Goal: Communication & Community: Answer question/provide support

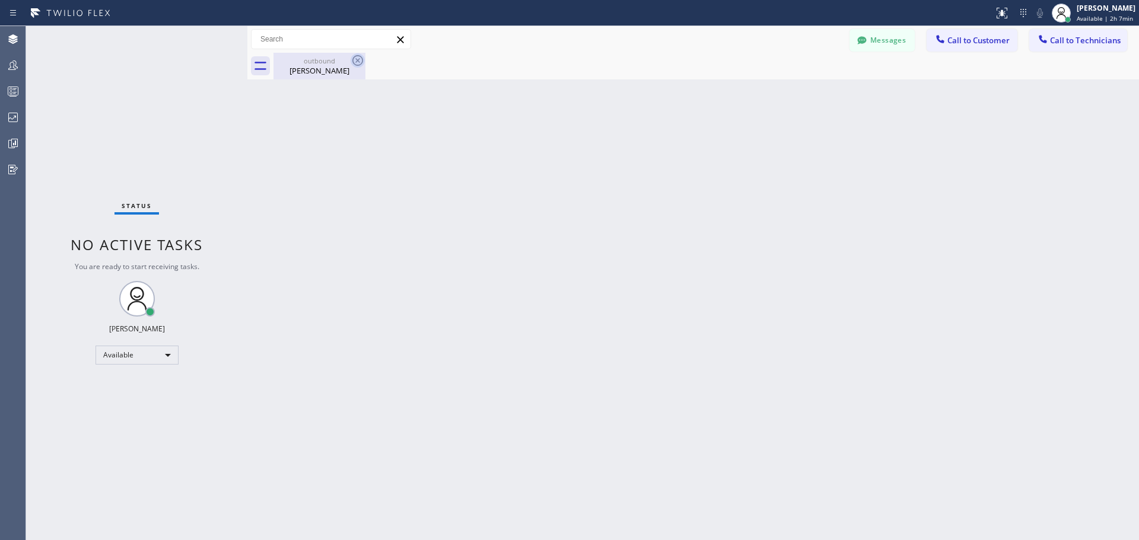
click at [353, 63] on icon at bounding box center [357, 60] width 11 height 11
click at [357, 62] on icon at bounding box center [357, 60] width 14 height 14
click at [358, 58] on icon at bounding box center [357, 60] width 14 height 14
click at [315, 65] on div "outbound" at bounding box center [320, 60] width 90 height 9
click at [948, 45] on div "Classify the call LOCATION NAME Home Alliance CSM FROM PHONE [PHONE_NUMBER] TO …" at bounding box center [582, 283] width 1112 height 514
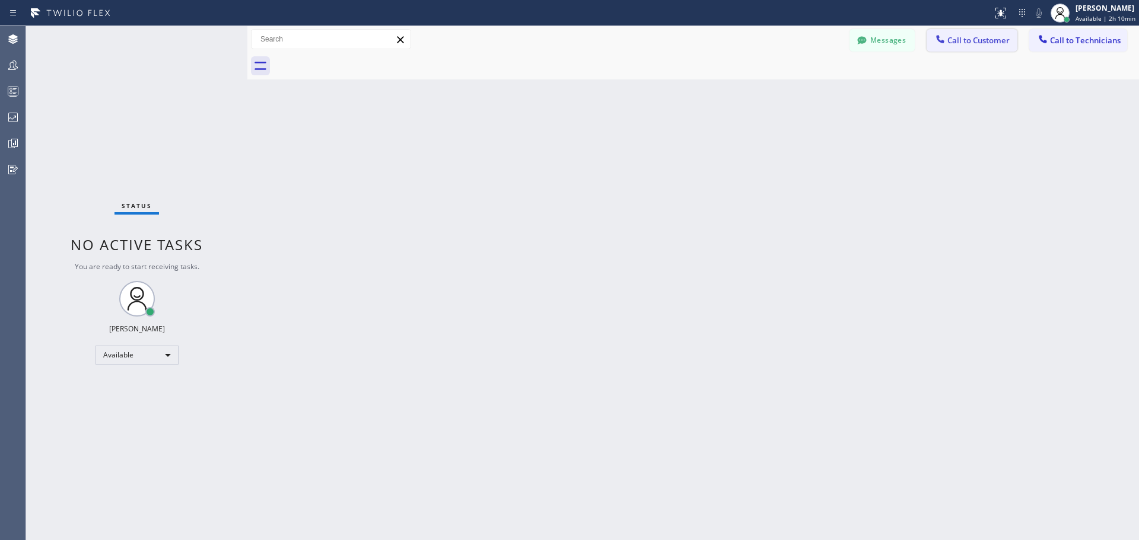
click at [968, 41] on span "Call to Customer" at bounding box center [978, 40] width 62 height 11
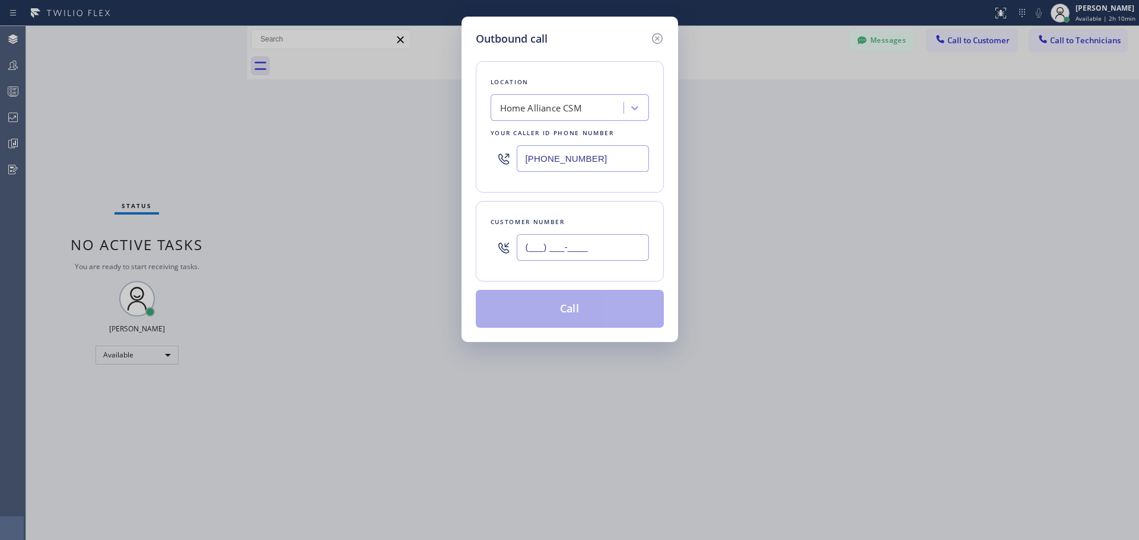
click at [597, 247] on input "(___) ___-____" at bounding box center [583, 247] width 132 height 27
paste input "415) 519-8646"
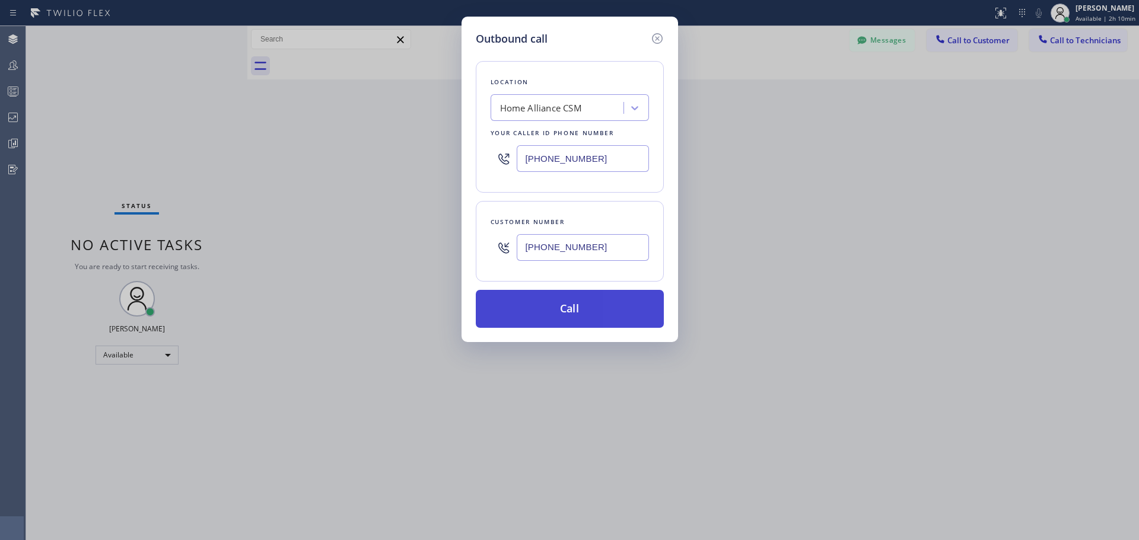
type input "[PHONE_NUMBER]"
click at [594, 307] on button "Call" at bounding box center [570, 309] width 188 height 38
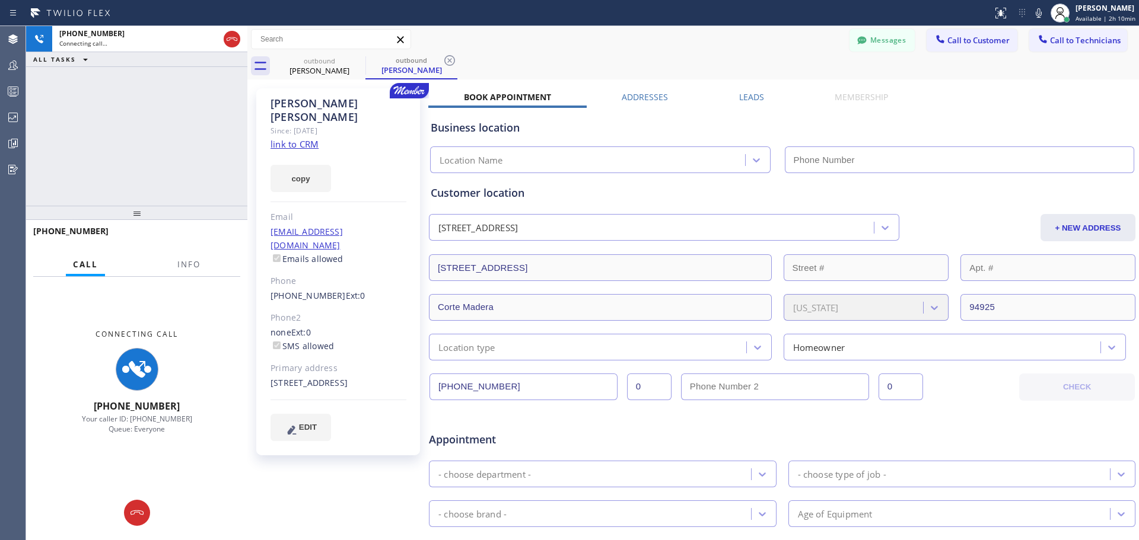
type input "[PHONE_NUMBER]"
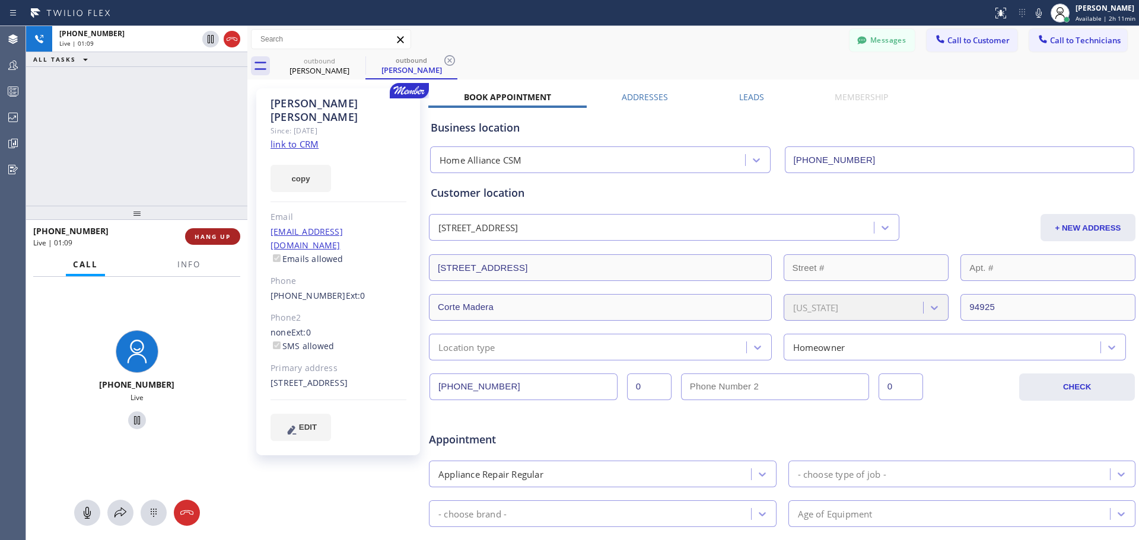
click at [211, 241] on span "HANG UP" at bounding box center [213, 236] width 36 height 8
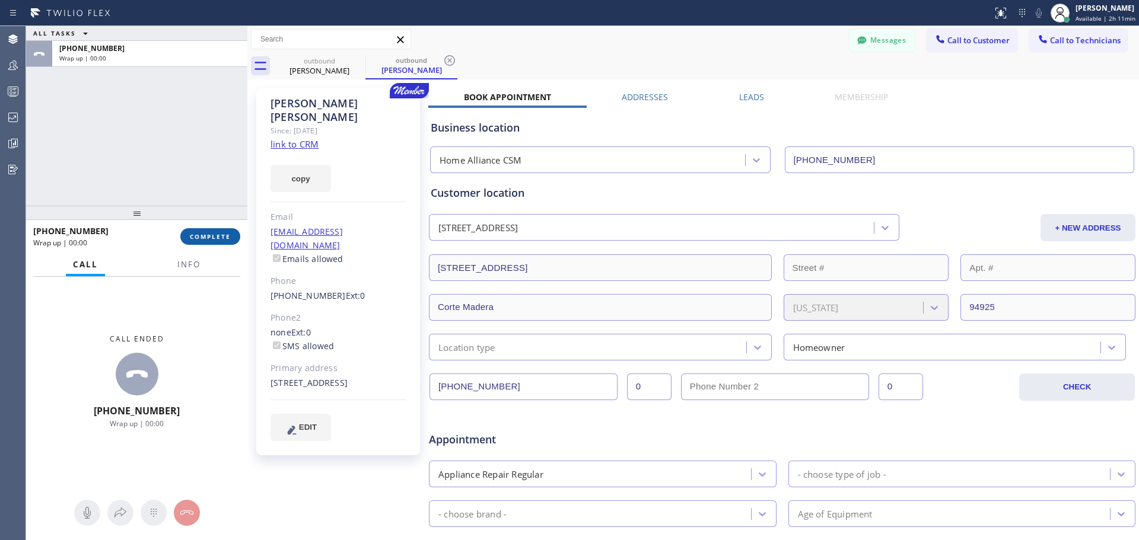
click at [213, 238] on span "COMPLETE" at bounding box center [210, 236] width 41 height 8
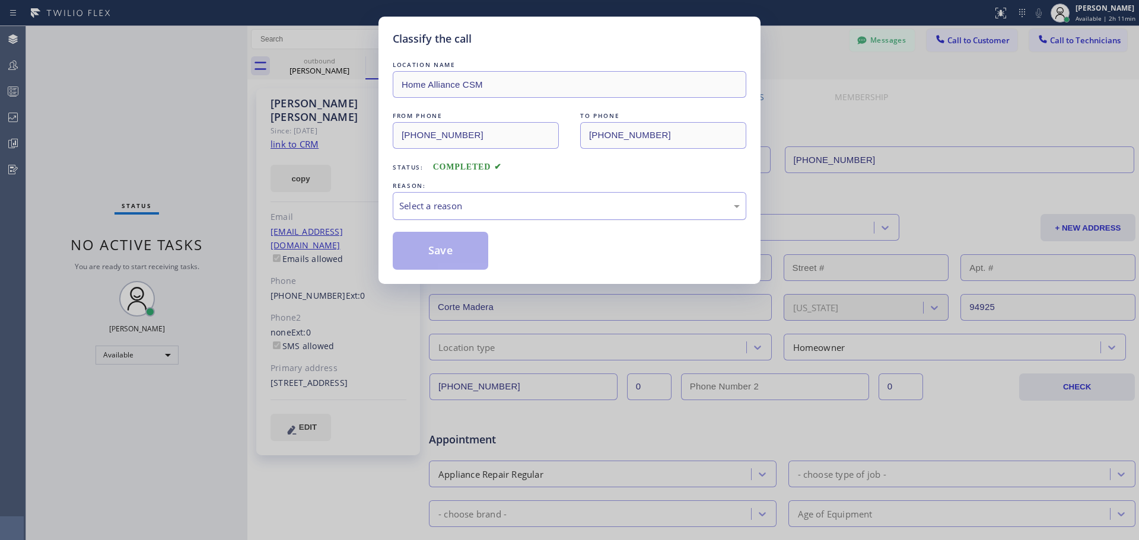
click at [535, 207] on div "Select a reason" at bounding box center [569, 206] width 340 height 14
click at [433, 262] on button "Save" at bounding box center [440, 251] width 95 height 38
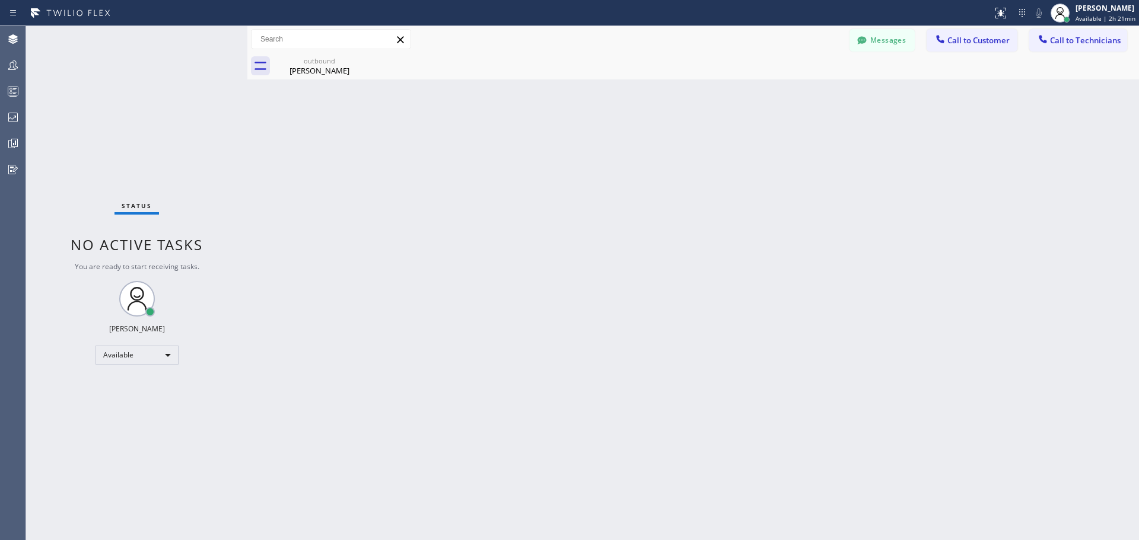
click at [952, 28] on div "Messages Call to Customer Call to Technicians Outbound call Location Home Allia…" at bounding box center [692, 39] width 891 height 27
click at [959, 35] on span "Call to Customer" at bounding box center [978, 40] width 62 height 11
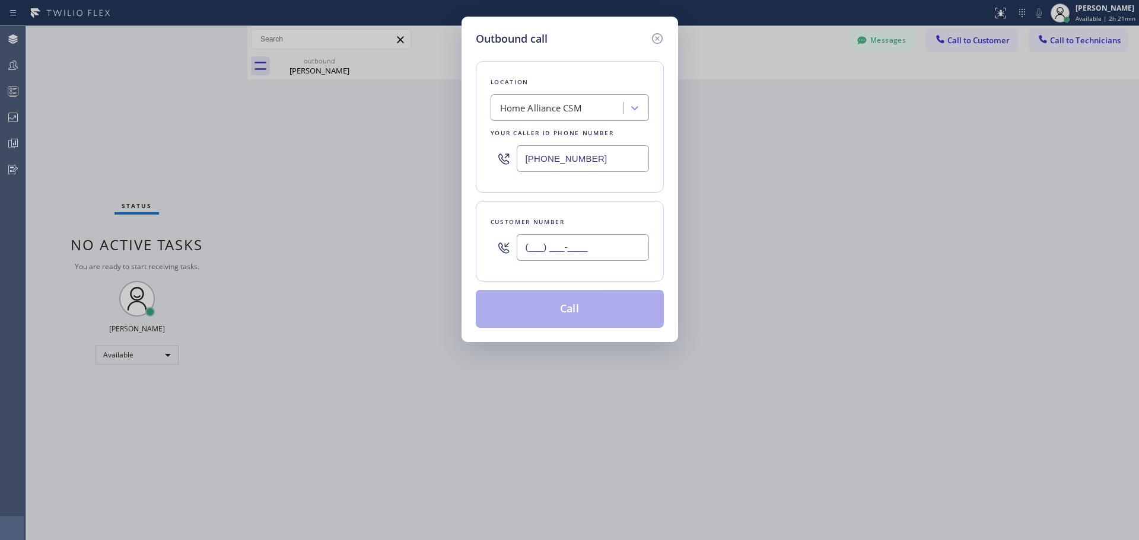
click at [547, 239] on input "(___) ___-____" at bounding box center [583, 247] width 132 height 27
paste input "628) 294-4448"
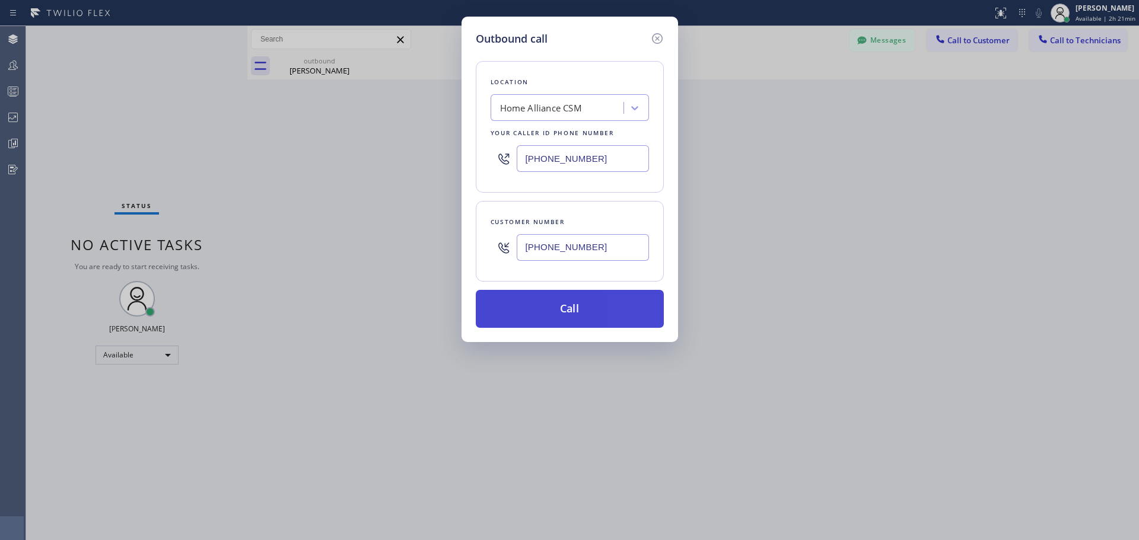
type input "[PHONE_NUMBER]"
click at [575, 308] on button "Call" at bounding box center [570, 309] width 188 height 38
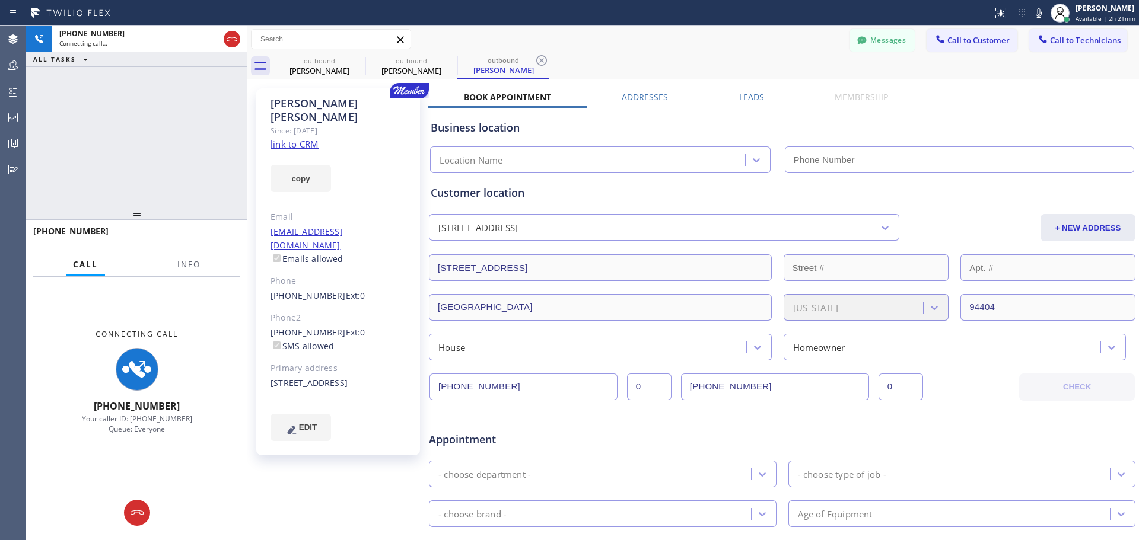
type input "[PHONE_NUMBER]"
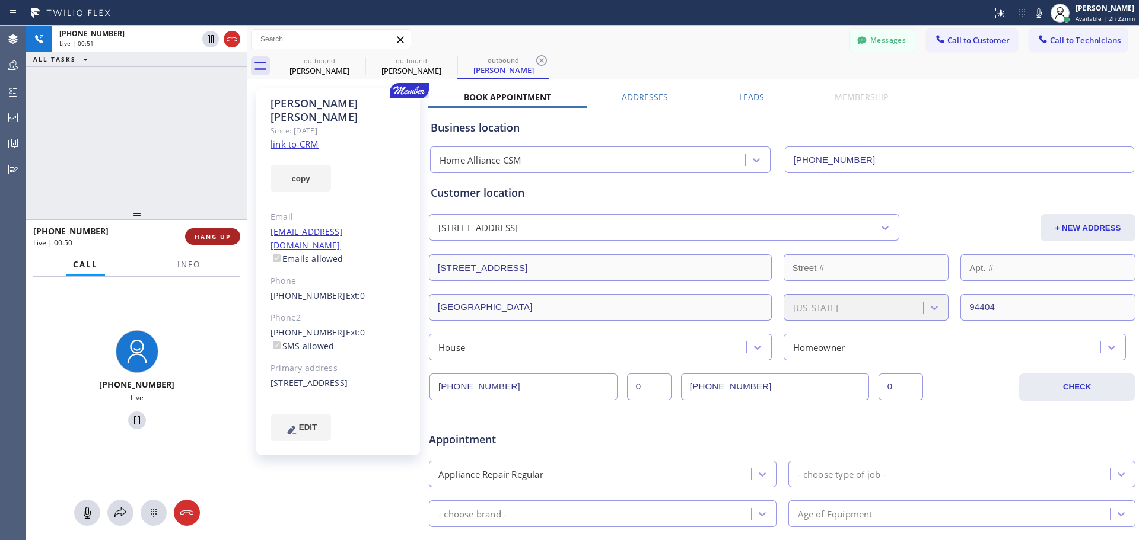
click at [212, 238] on span "HANG UP" at bounding box center [213, 236] width 36 height 8
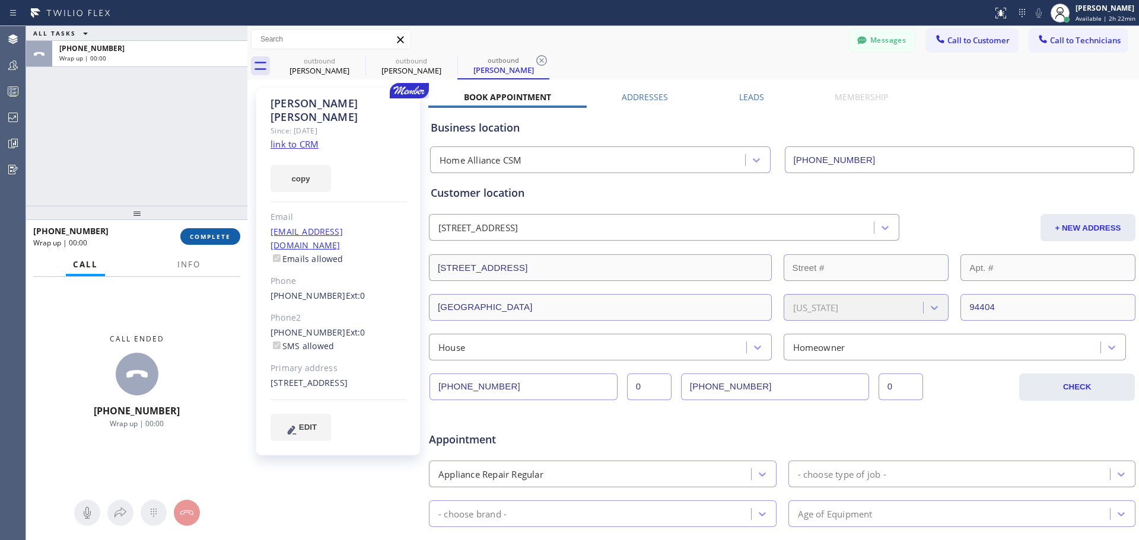
click at [217, 239] on span "COMPLETE" at bounding box center [210, 236] width 41 height 8
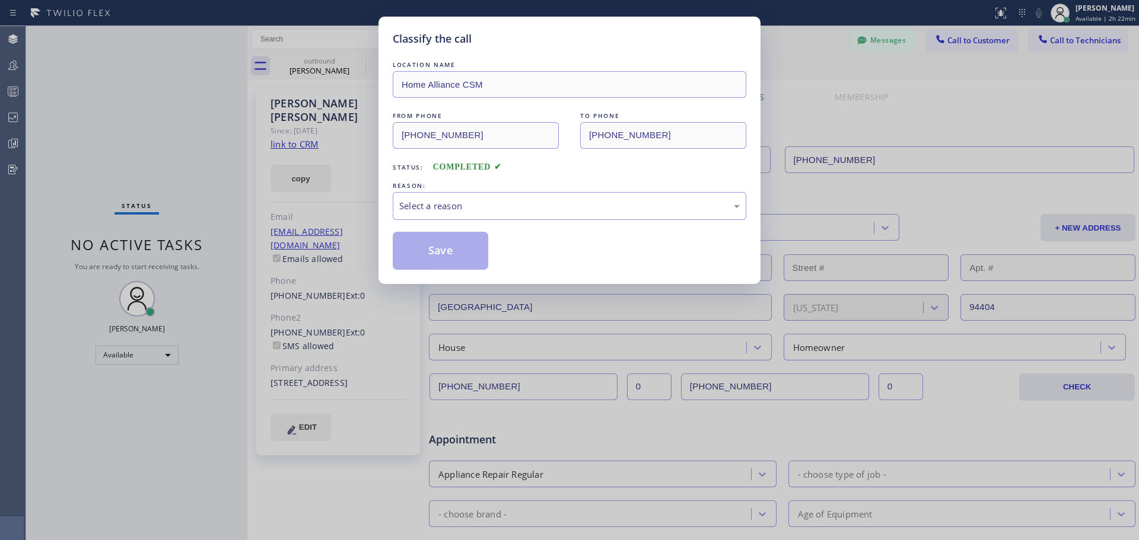
click at [480, 186] on div "REASON:" at bounding box center [569, 186] width 353 height 12
click at [492, 206] on div "Select a reason" at bounding box center [569, 206] width 340 height 14
click at [429, 249] on button "Save" at bounding box center [440, 251] width 95 height 38
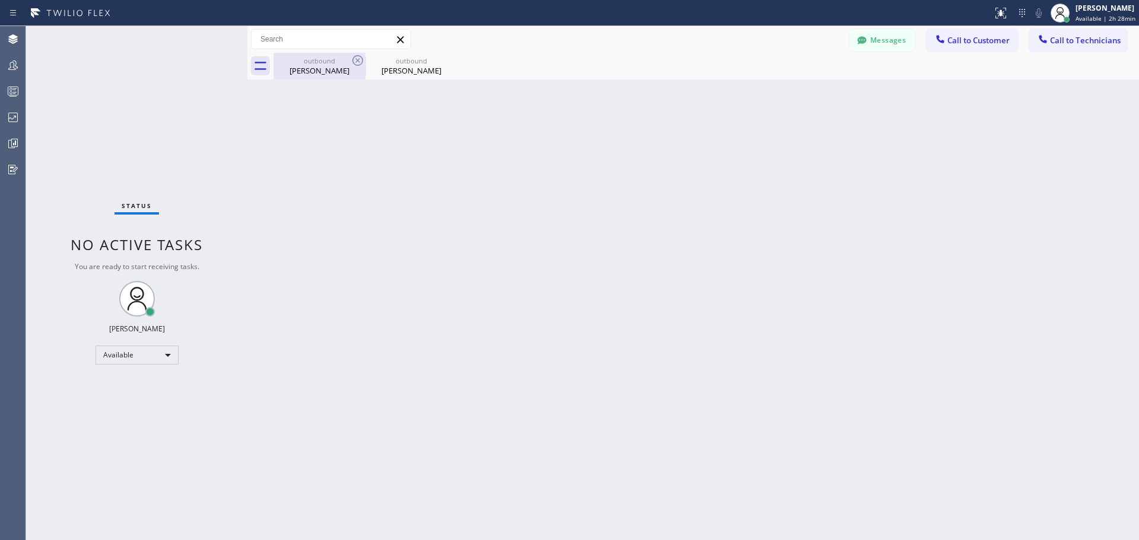
click at [330, 68] on div "[PERSON_NAME]" at bounding box center [320, 70] width 90 height 11
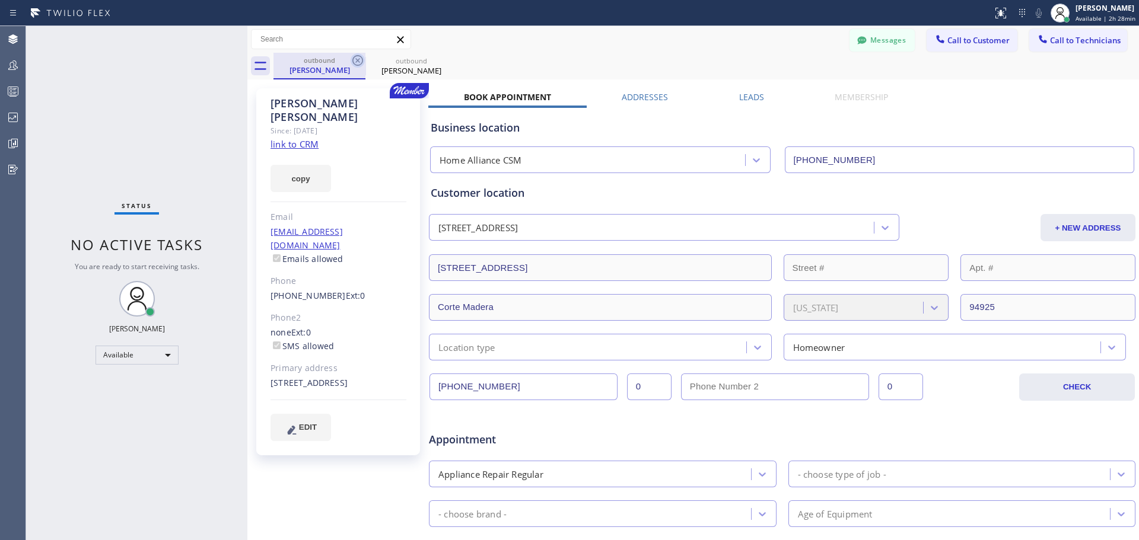
click at [355, 61] on icon at bounding box center [357, 60] width 14 height 14
click at [356, 62] on icon at bounding box center [357, 60] width 11 height 11
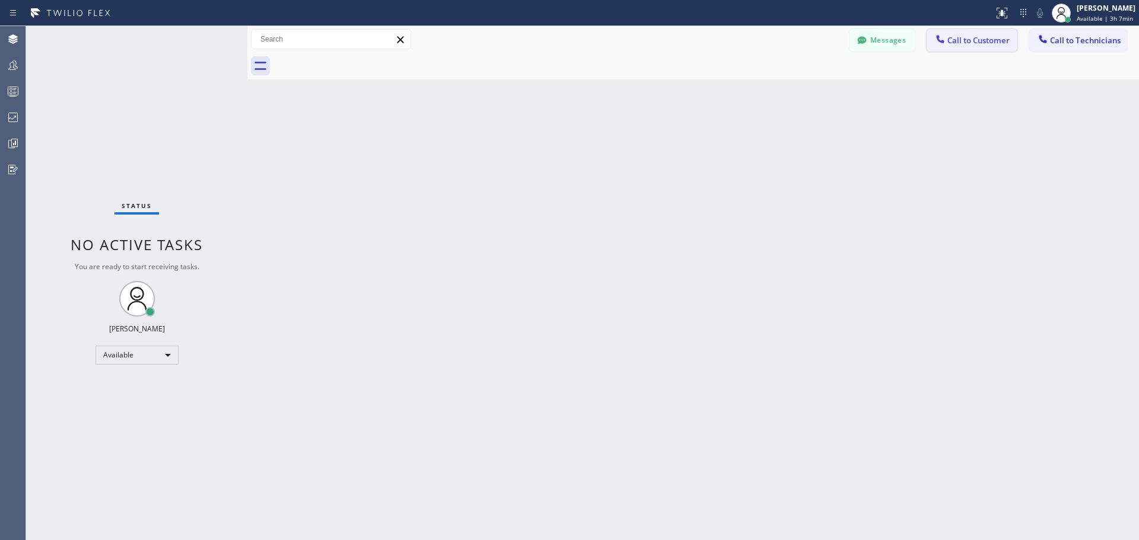
click at [973, 33] on button "Call to Customer" at bounding box center [971, 40] width 91 height 23
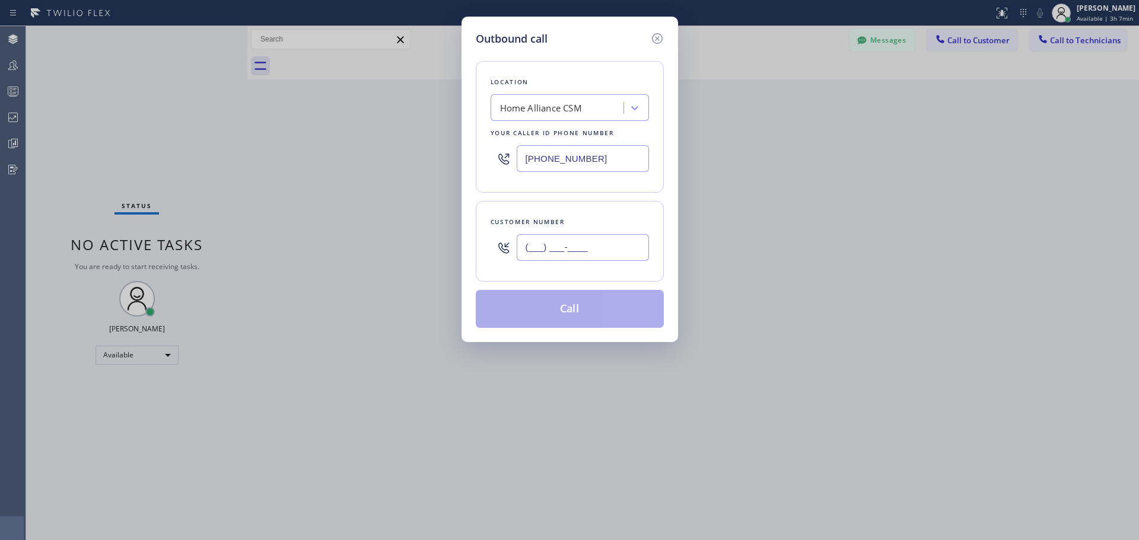
click at [604, 253] on input "(___) ___-____" at bounding box center [583, 247] width 132 height 27
paste input "510) 648-9084"
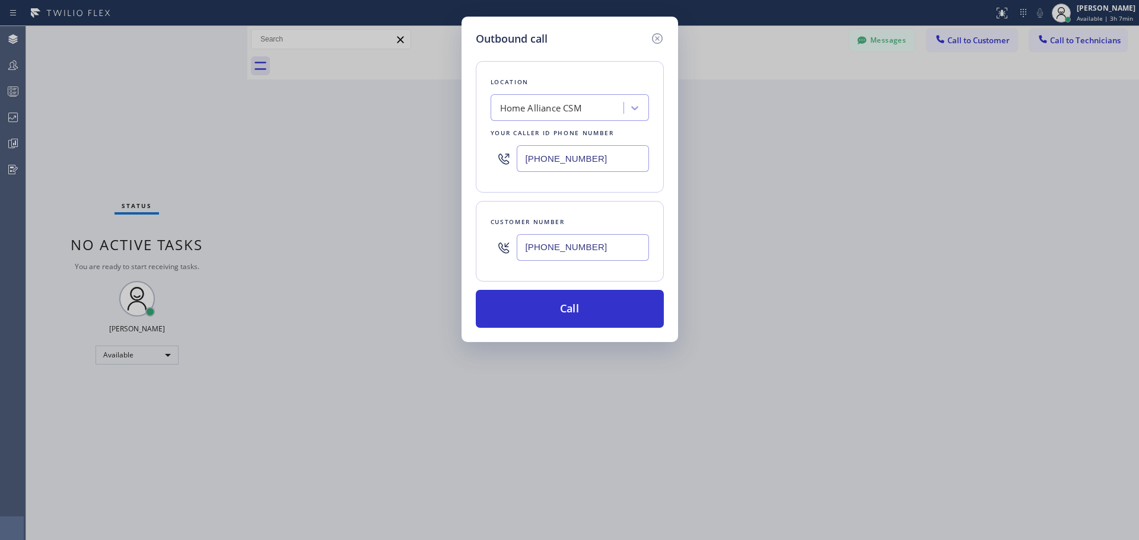
type input "[PHONE_NUMBER]"
click at [578, 311] on button "Call" at bounding box center [570, 309] width 188 height 38
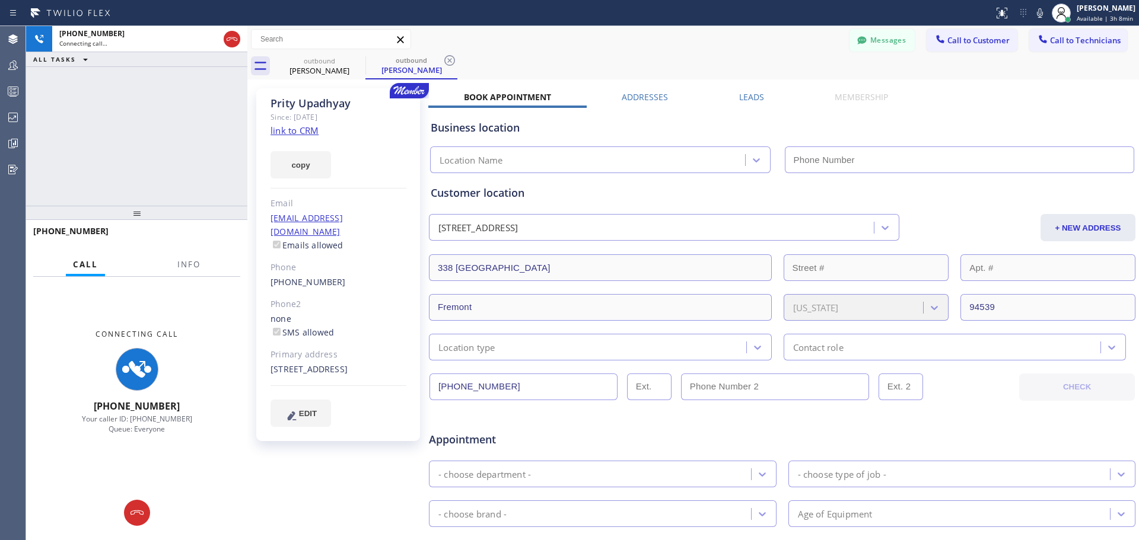
type input "[PHONE_NUMBER]"
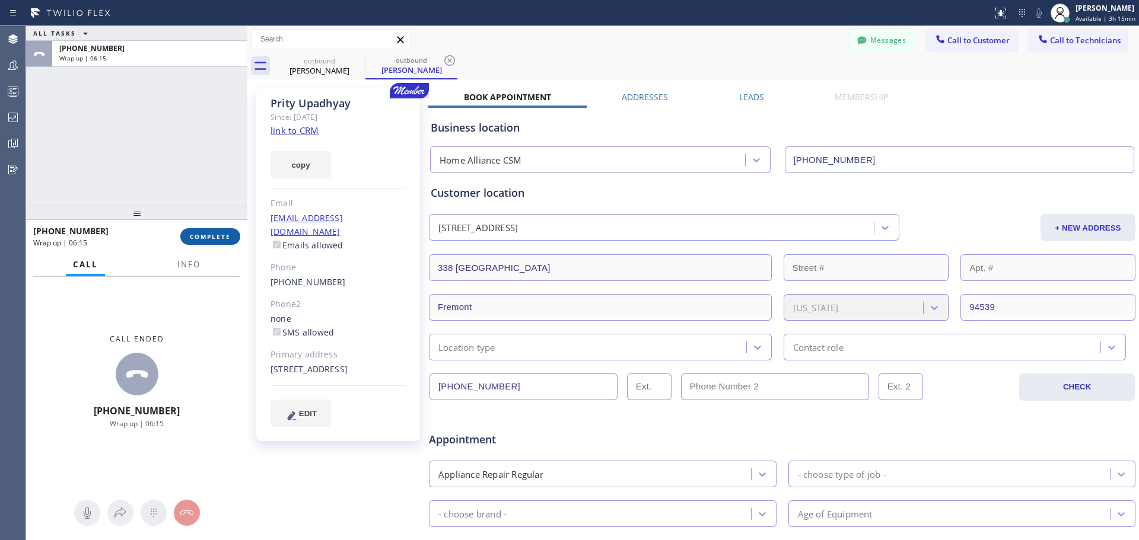
click at [209, 238] on span "COMPLETE" at bounding box center [210, 236] width 41 height 8
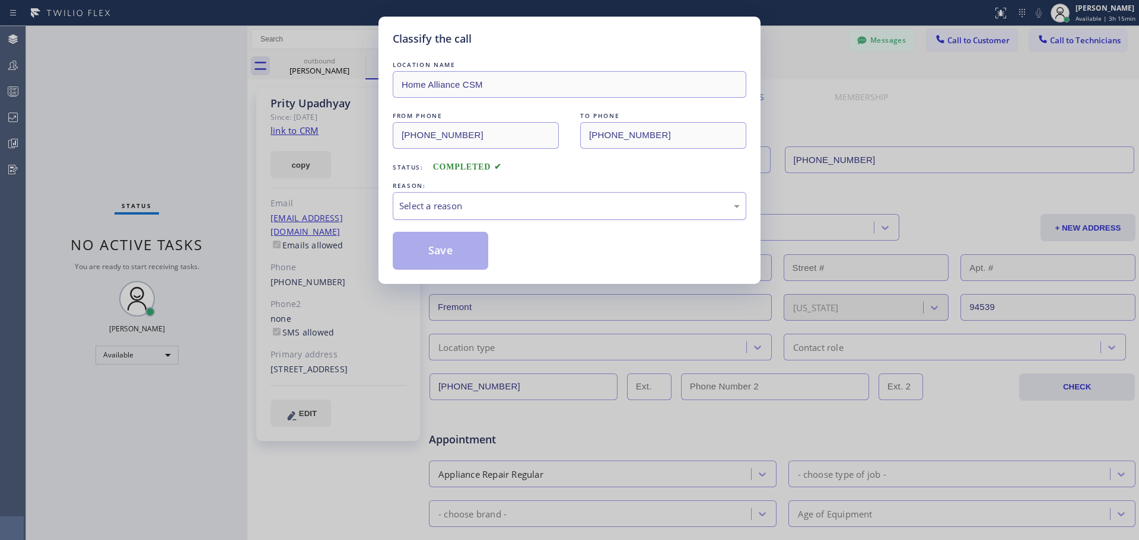
click at [471, 205] on div "Select a reason" at bounding box center [569, 206] width 340 height 14
click at [439, 254] on button "Save" at bounding box center [440, 251] width 95 height 38
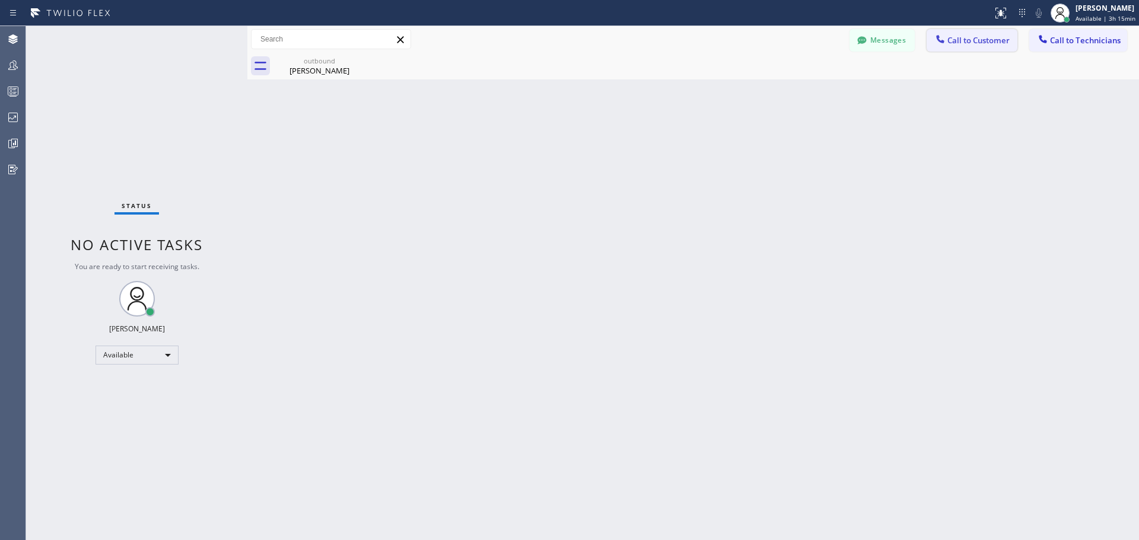
click at [984, 43] on span "Call to Customer" at bounding box center [978, 40] width 62 height 11
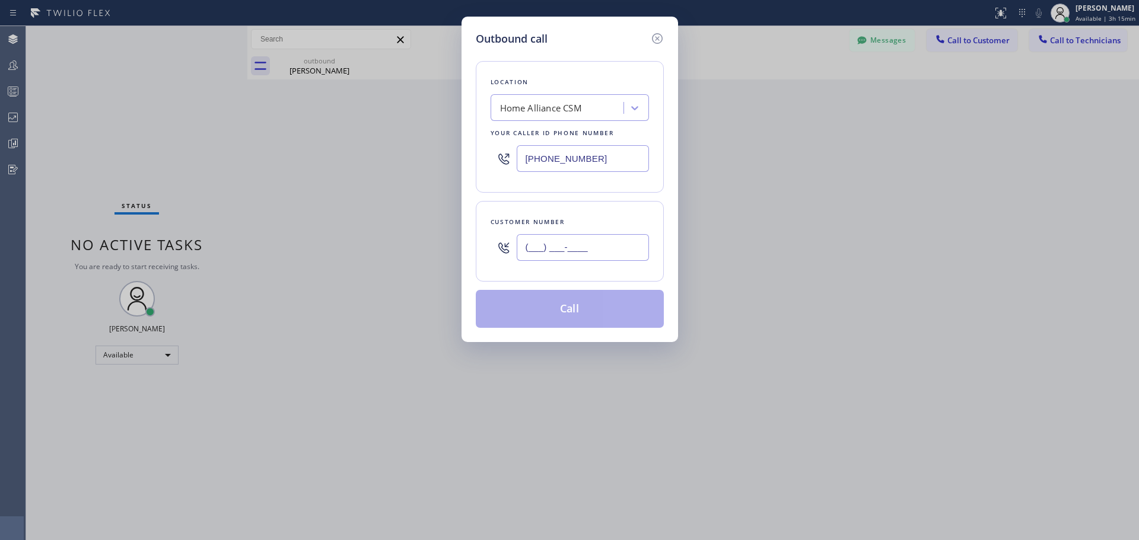
click at [575, 250] on input "(___) ___-____" at bounding box center [583, 247] width 132 height 27
paste input "310) 393-1623"
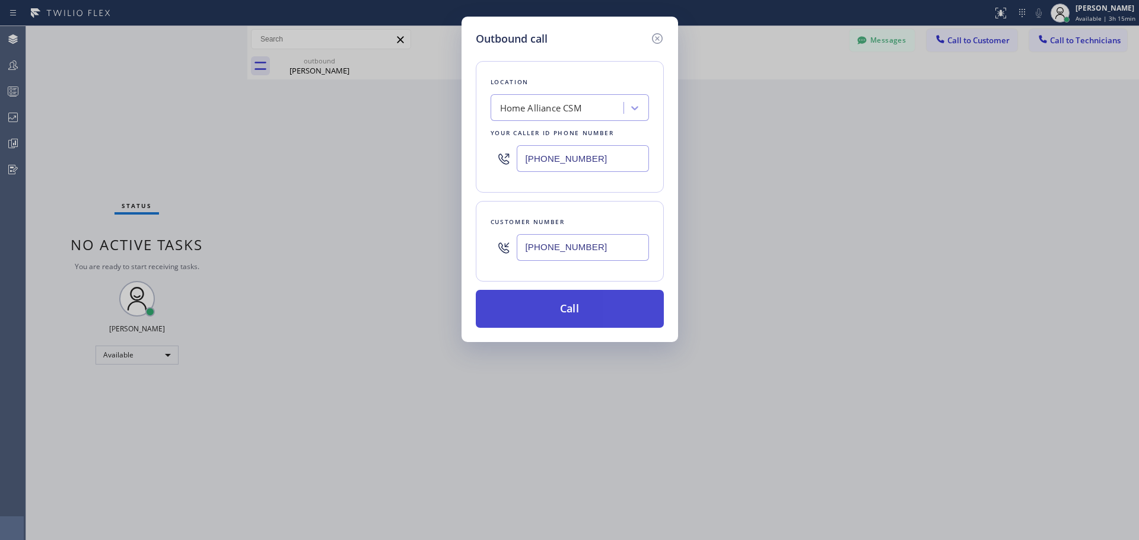
type input "[PHONE_NUMBER]"
click at [597, 315] on button "Call" at bounding box center [570, 309] width 188 height 38
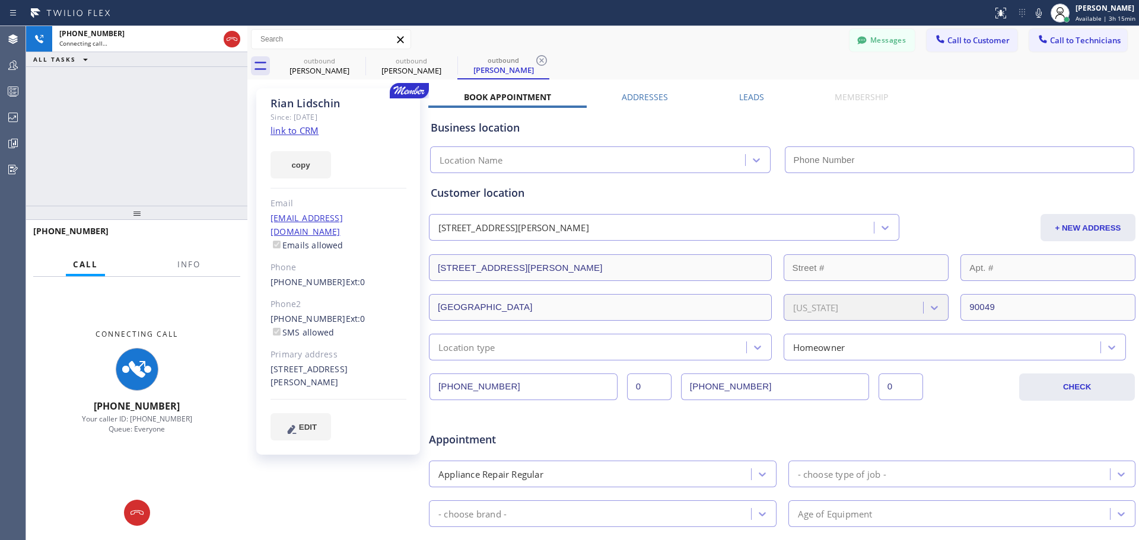
type input "[PHONE_NUMBER]"
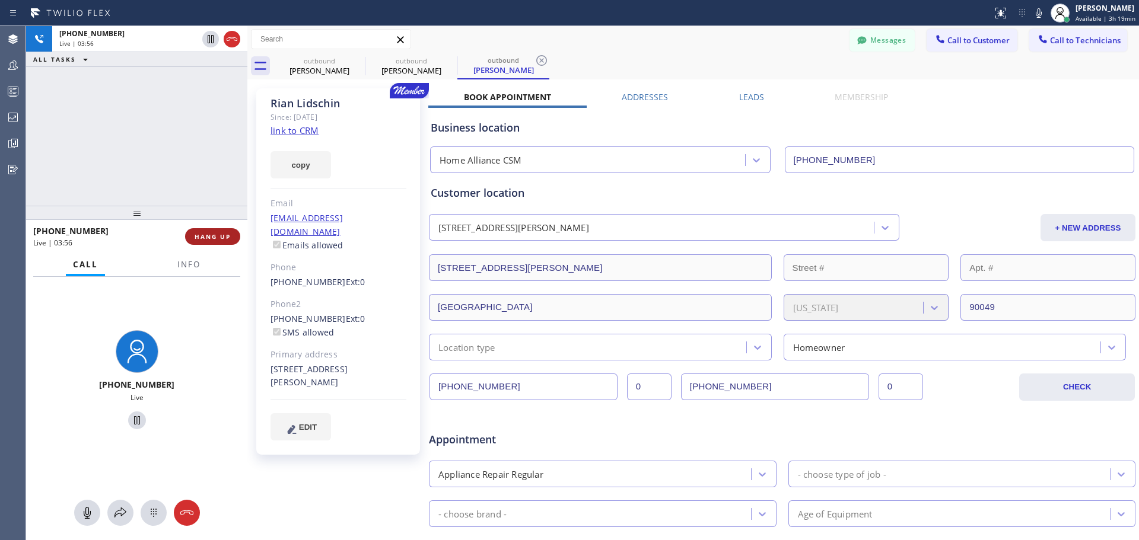
click at [223, 235] on span "HANG UP" at bounding box center [213, 236] width 36 height 8
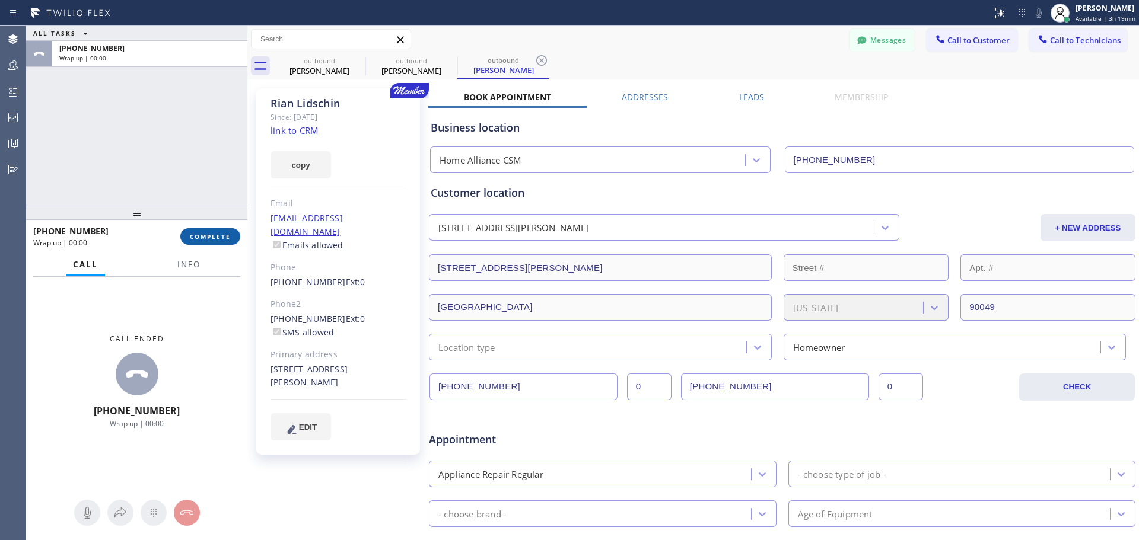
click at [204, 237] on span "COMPLETE" at bounding box center [210, 236] width 41 height 8
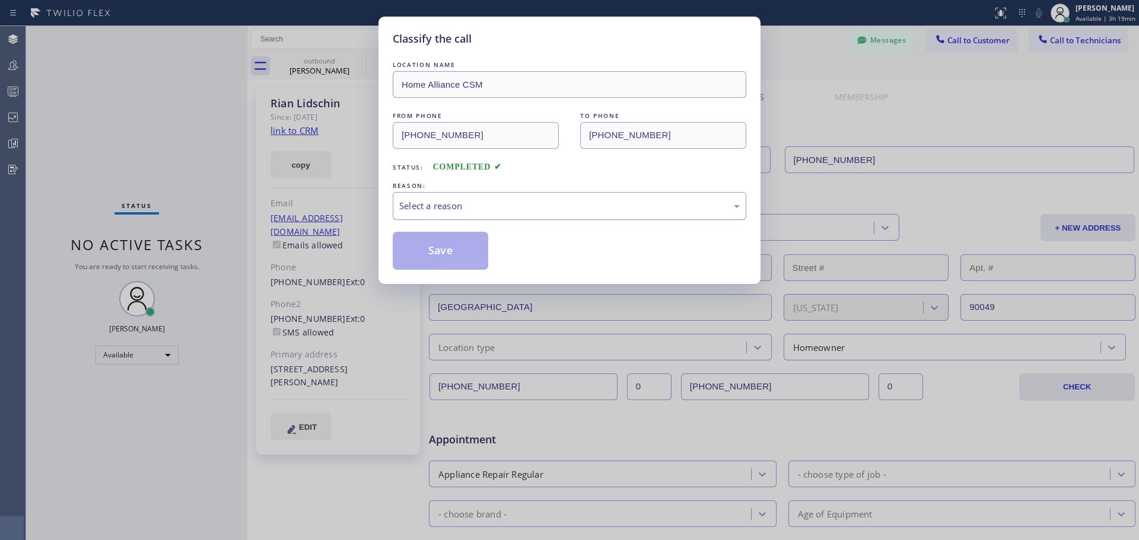
click at [492, 203] on div "Select a reason" at bounding box center [569, 206] width 340 height 14
click at [445, 256] on button "Save" at bounding box center [440, 251] width 95 height 38
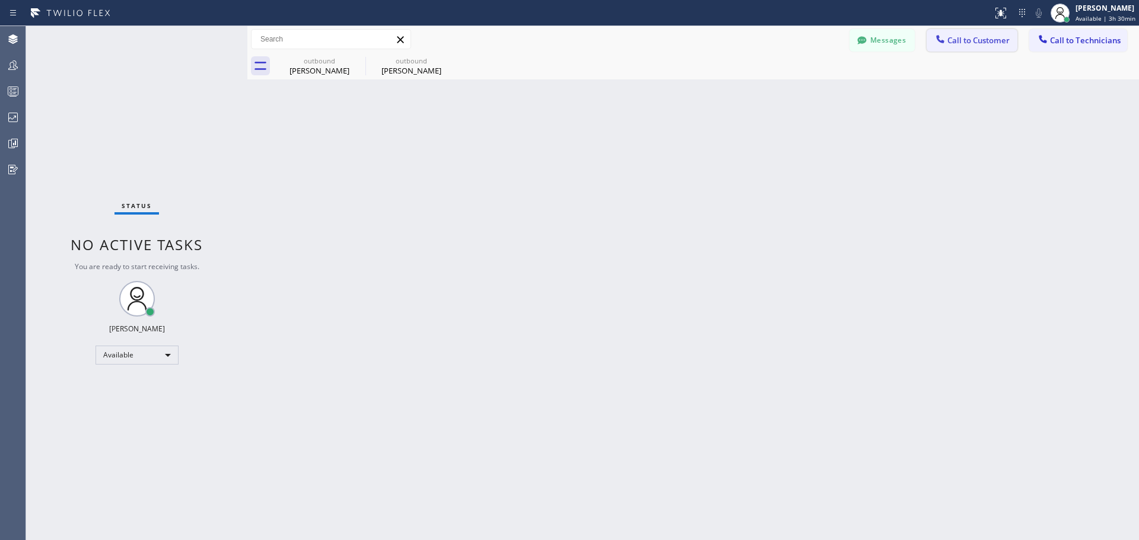
click at [961, 33] on button "Call to Customer" at bounding box center [971, 40] width 91 height 23
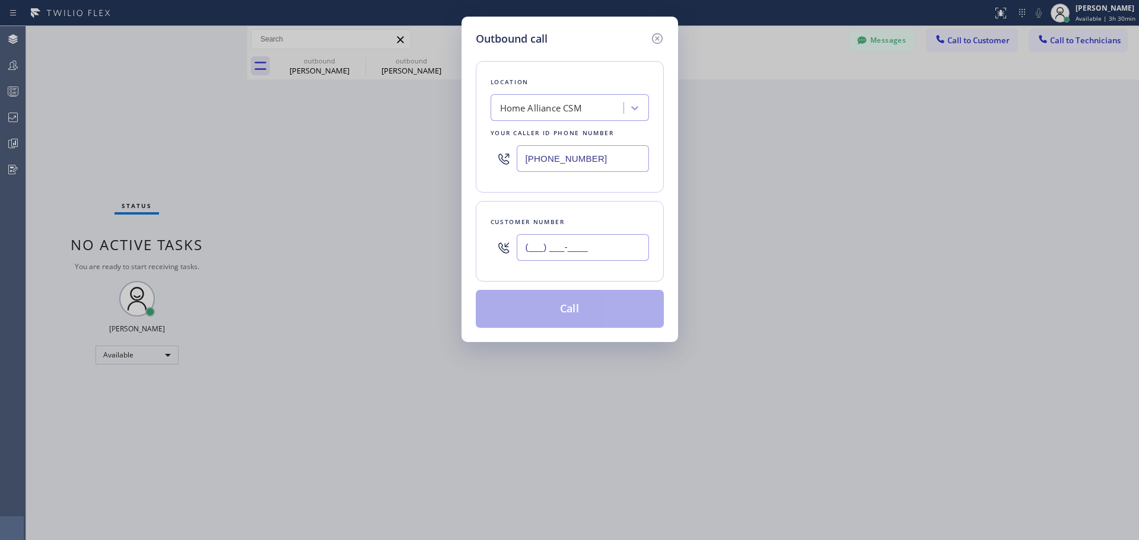
click at [570, 241] on input "(___) ___-____" at bounding box center [583, 247] width 132 height 27
paste input "609) 353-0216"
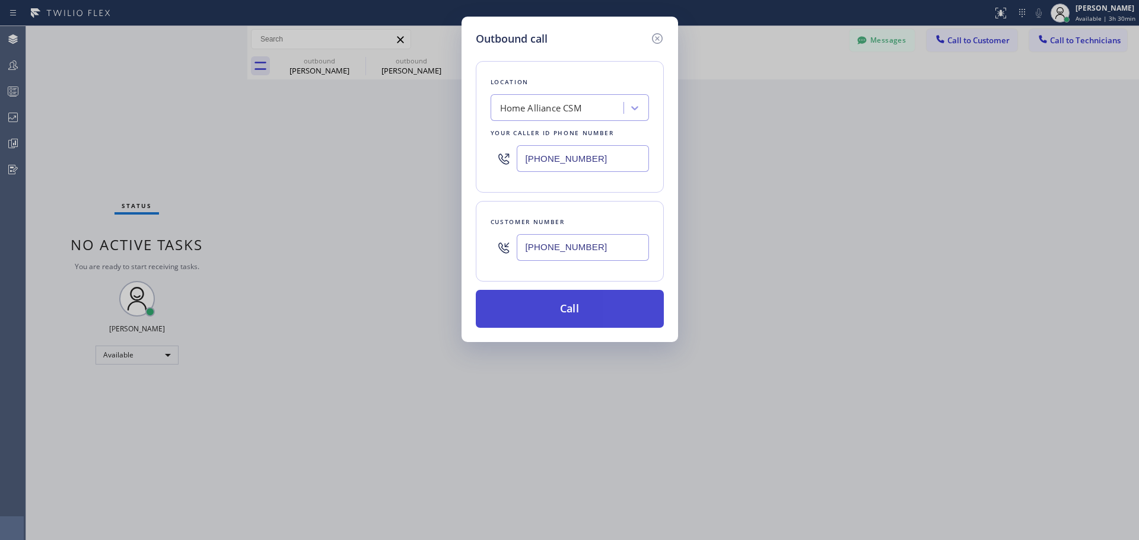
type input "[PHONE_NUMBER]"
click at [585, 315] on button "Call" at bounding box center [570, 309] width 188 height 38
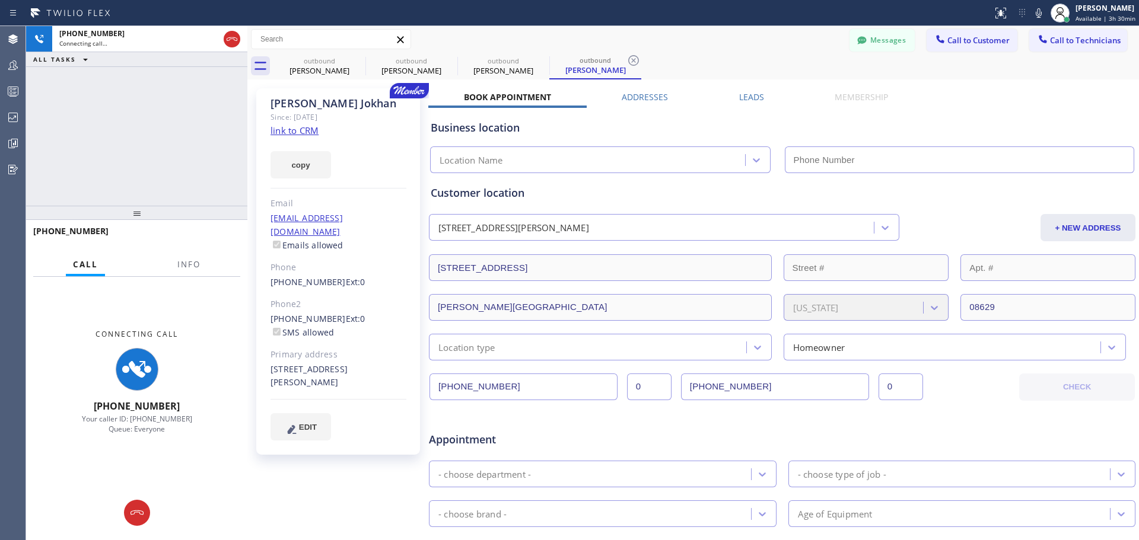
type input "[PHONE_NUMBER]"
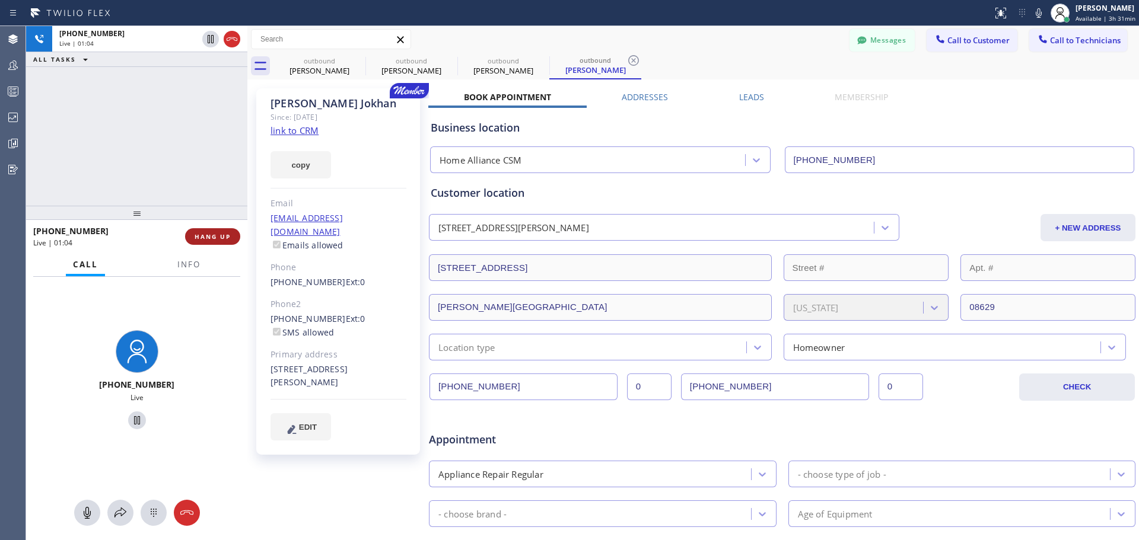
click at [206, 239] on span "HANG UP" at bounding box center [213, 236] width 36 height 8
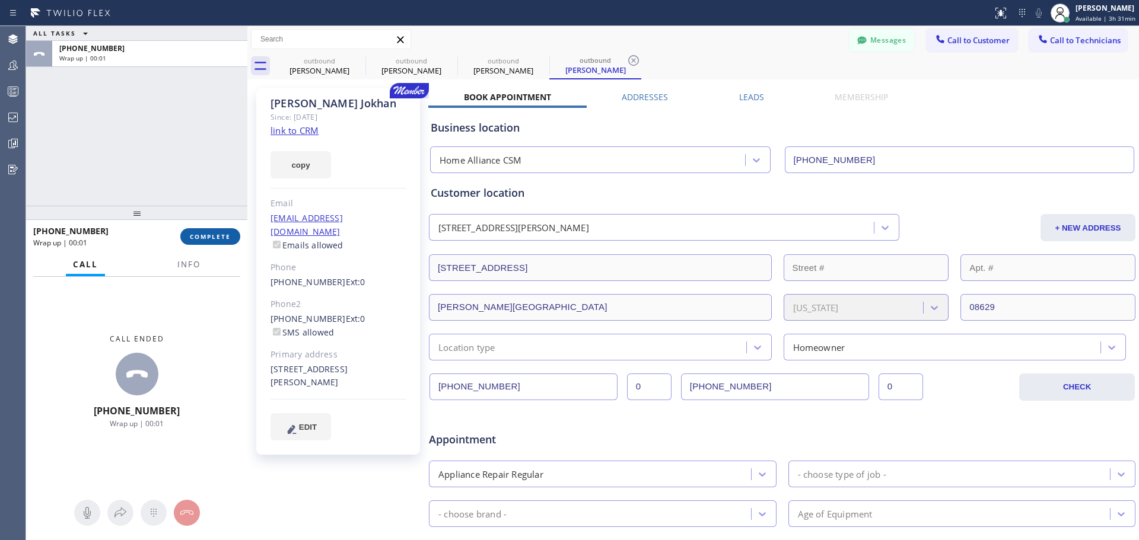
click at [218, 240] on span "COMPLETE" at bounding box center [210, 236] width 41 height 8
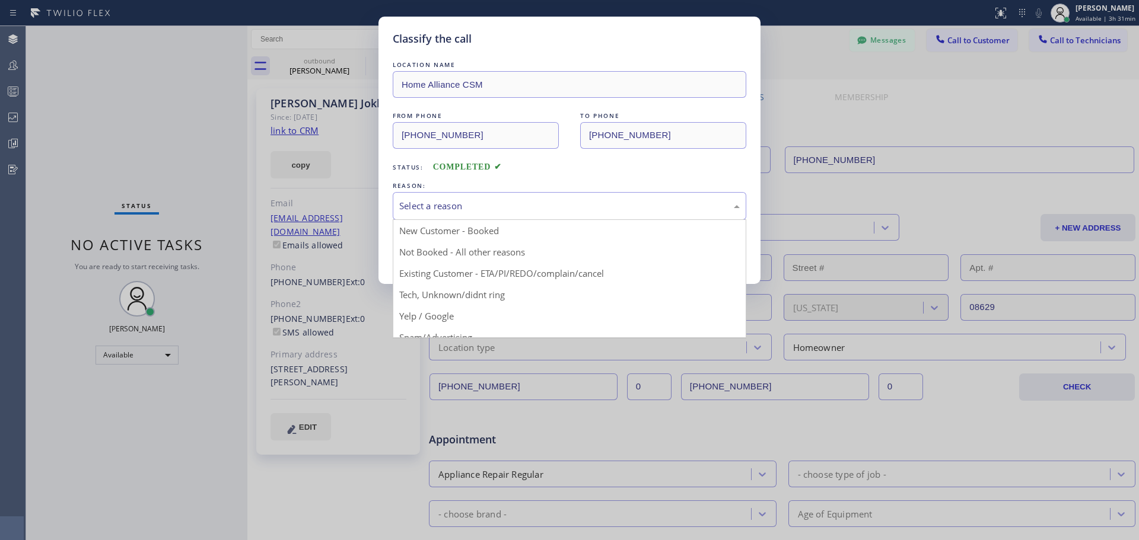
click at [553, 209] on div "Select a reason" at bounding box center [569, 206] width 340 height 14
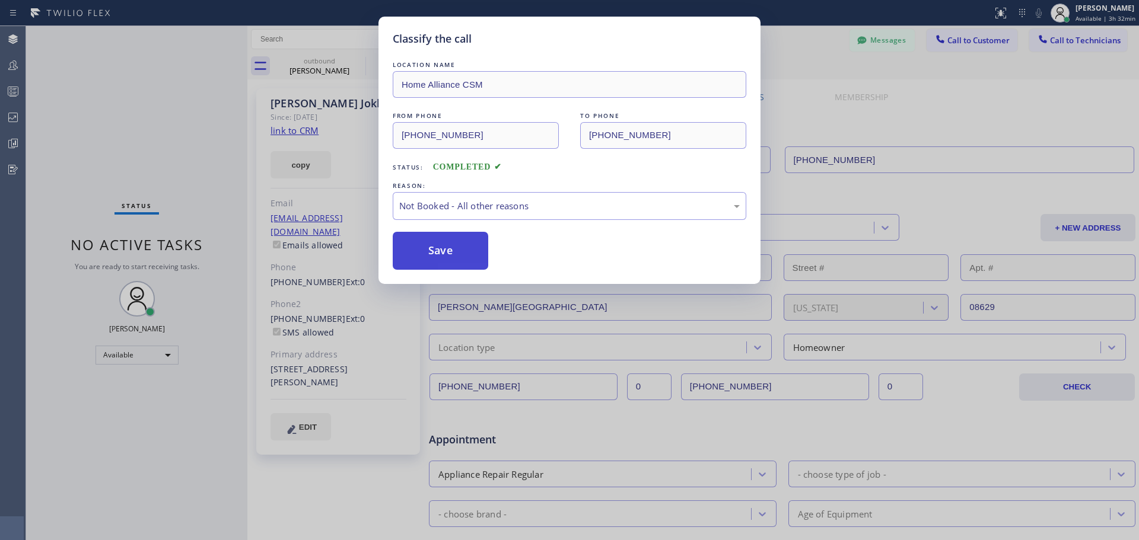
click at [433, 253] on button "Save" at bounding box center [440, 251] width 95 height 38
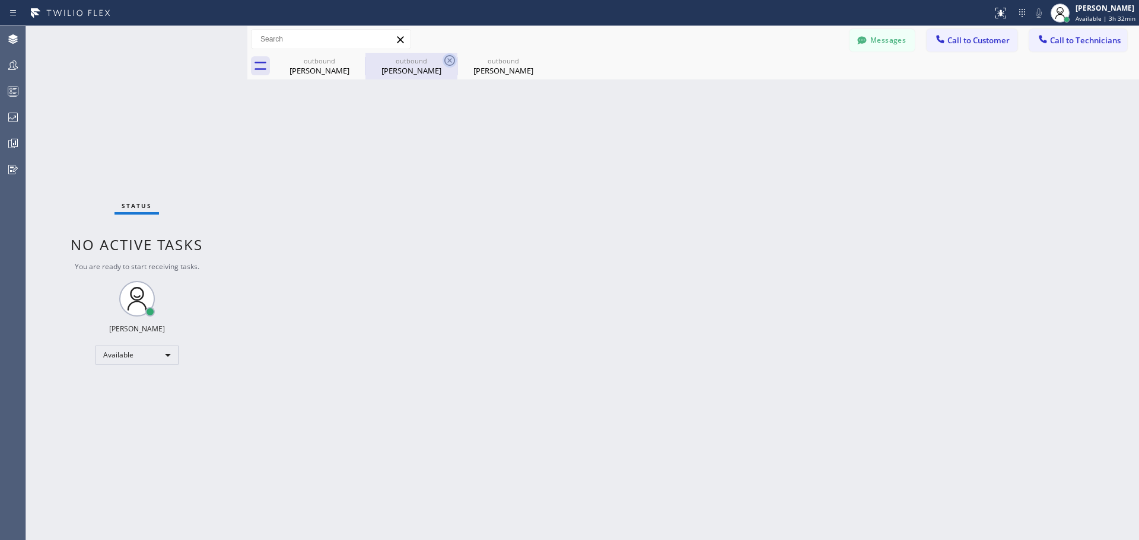
click at [449, 61] on icon at bounding box center [449, 60] width 11 height 11
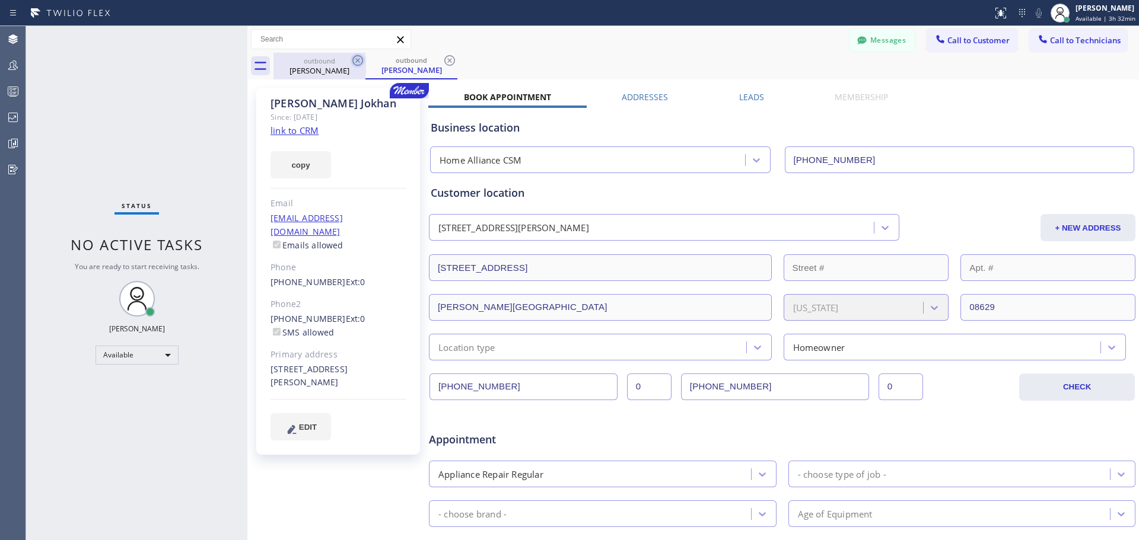
click at [358, 57] on icon at bounding box center [357, 60] width 14 height 14
click at [964, 40] on span "Call to Customer" at bounding box center [978, 40] width 62 height 11
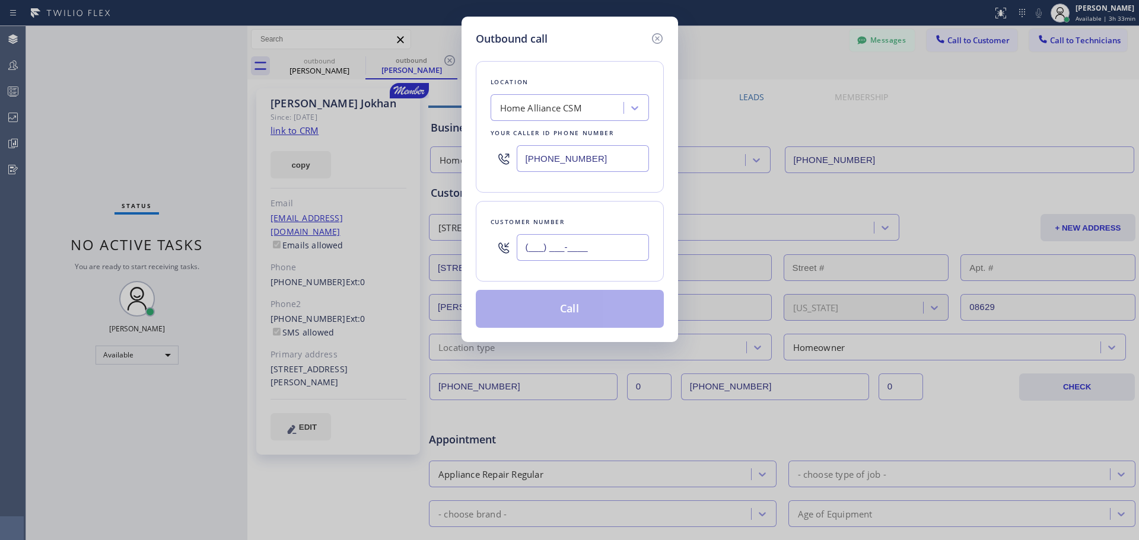
click at [581, 249] on input "(___) ___-____" at bounding box center [583, 247] width 132 height 27
paste input "206) 321-6988"
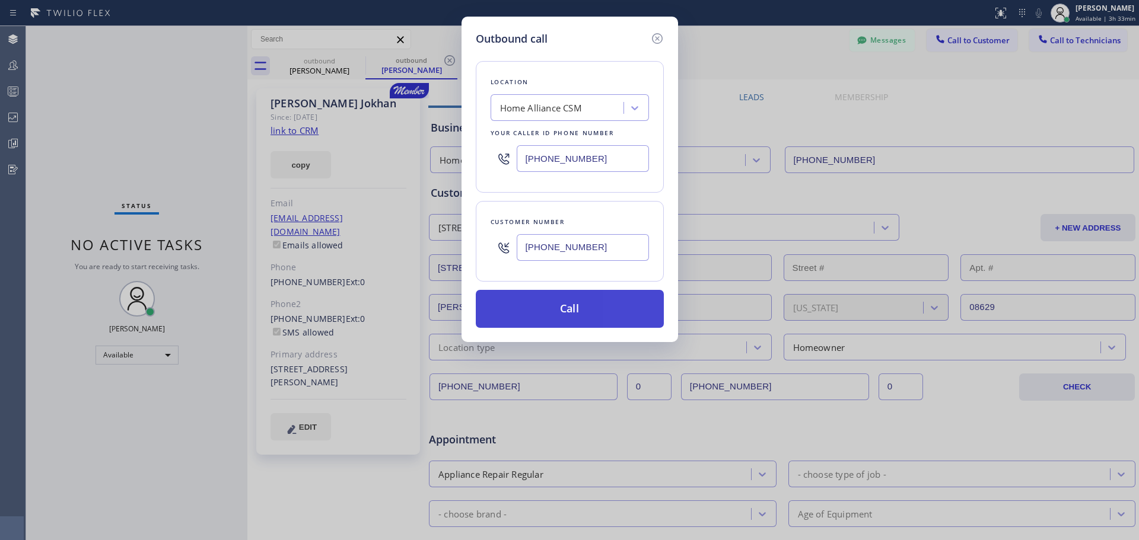
type input "[PHONE_NUMBER]"
click at [585, 318] on button "Call" at bounding box center [570, 309] width 188 height 38
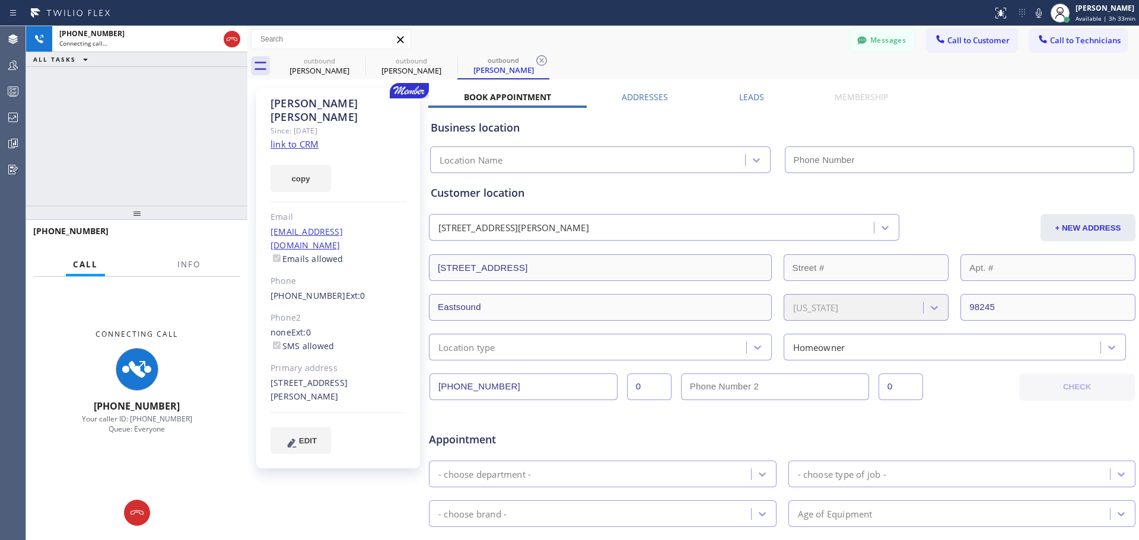
type input "[PHONE_NUMBER]"
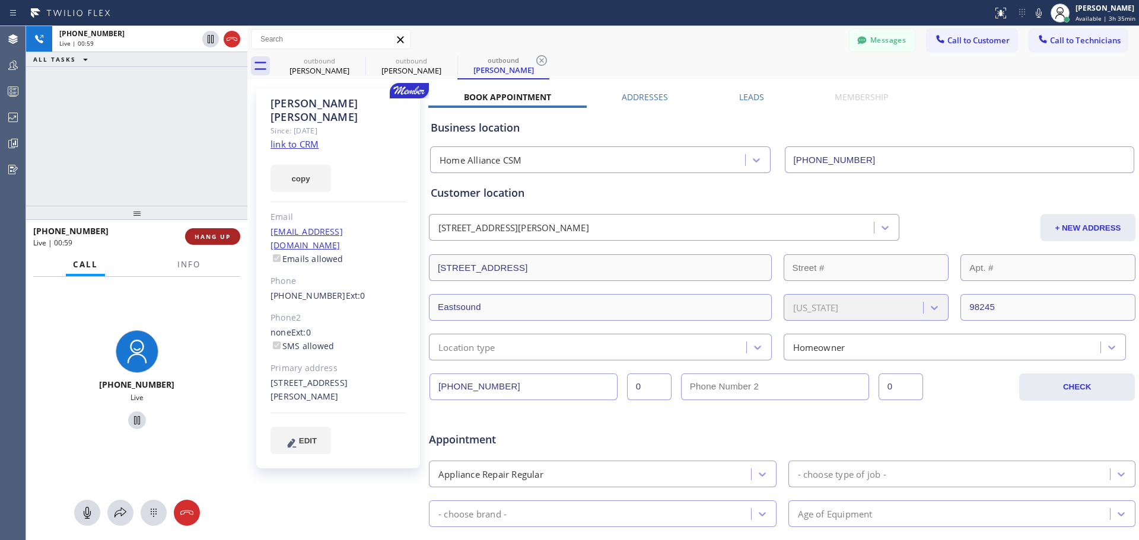
click at [212, 236] on span "HANG UP" at bounding box center [213, 236] width 36 height 8
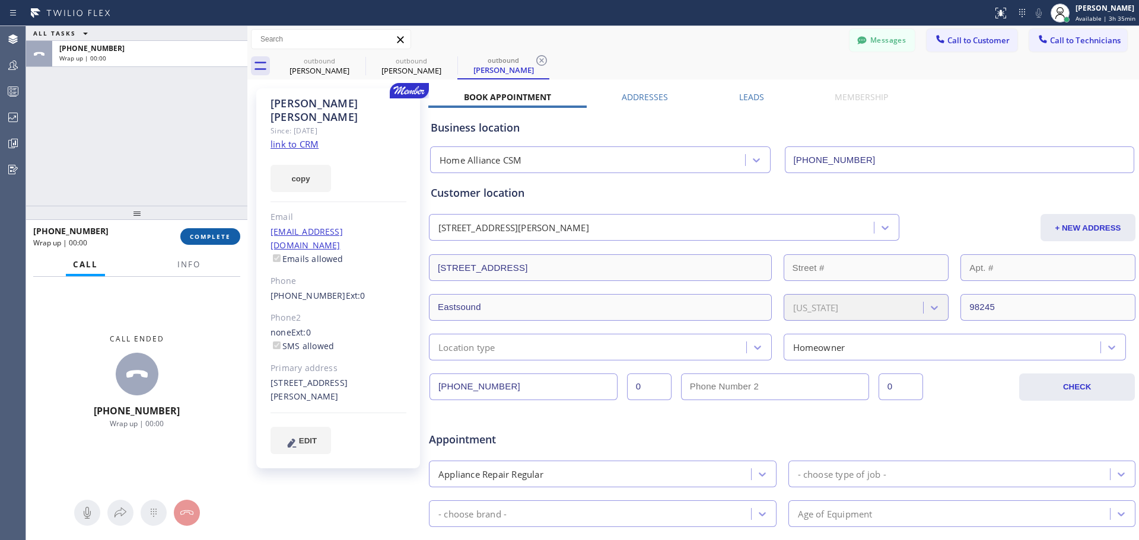
click at [218, 241] on button "COMPLETE" at bounding box center [210, 236] width 60 height 17
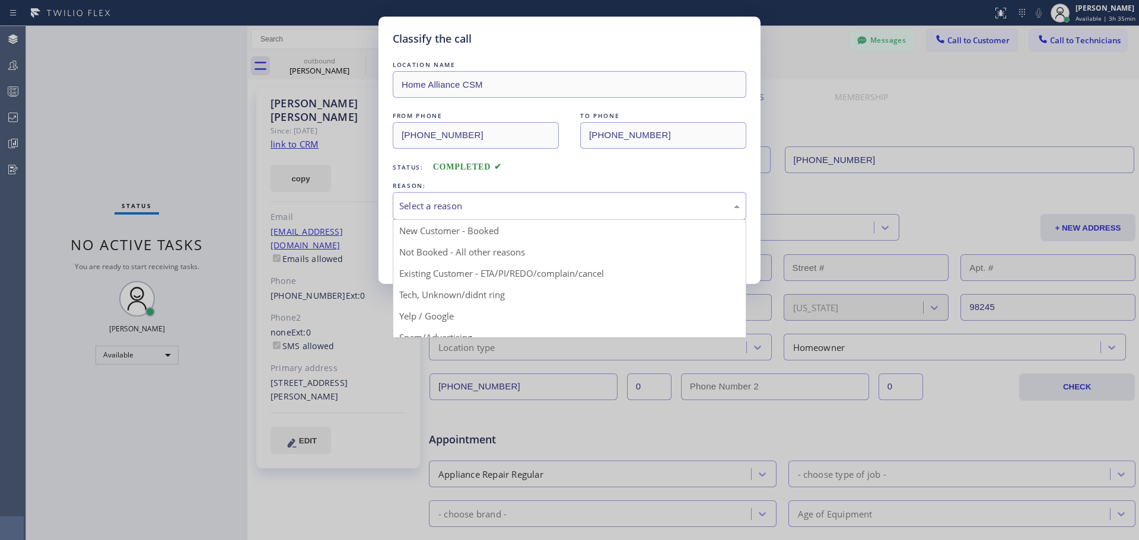
click at [570, 204] on div "Select a reason" at bounding box center [569, 206] width 340 height 14
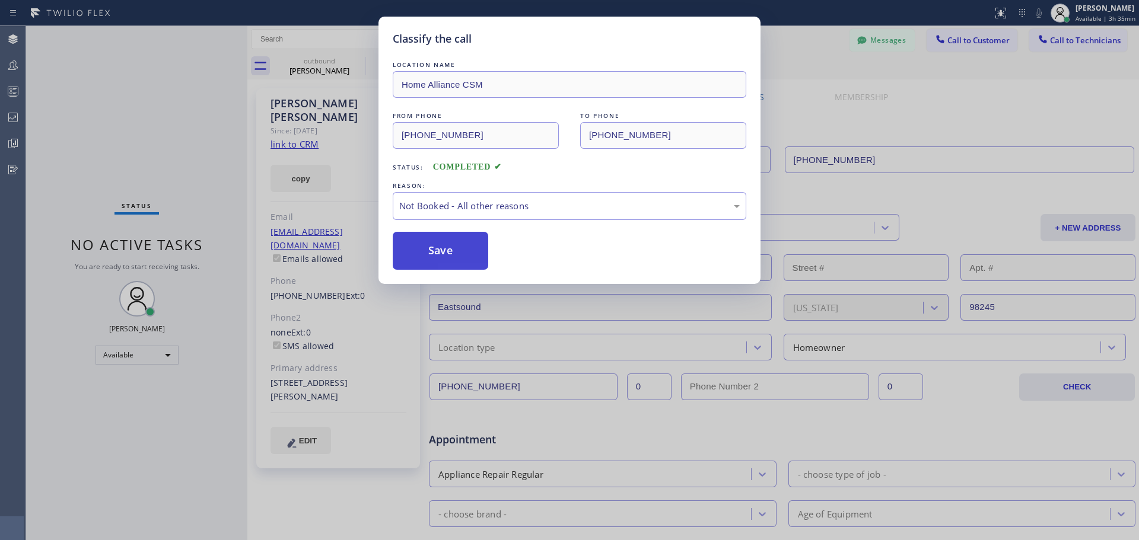
click at [444, 261] on button "Save" at bounding box center [440, 251] width 95 height 38
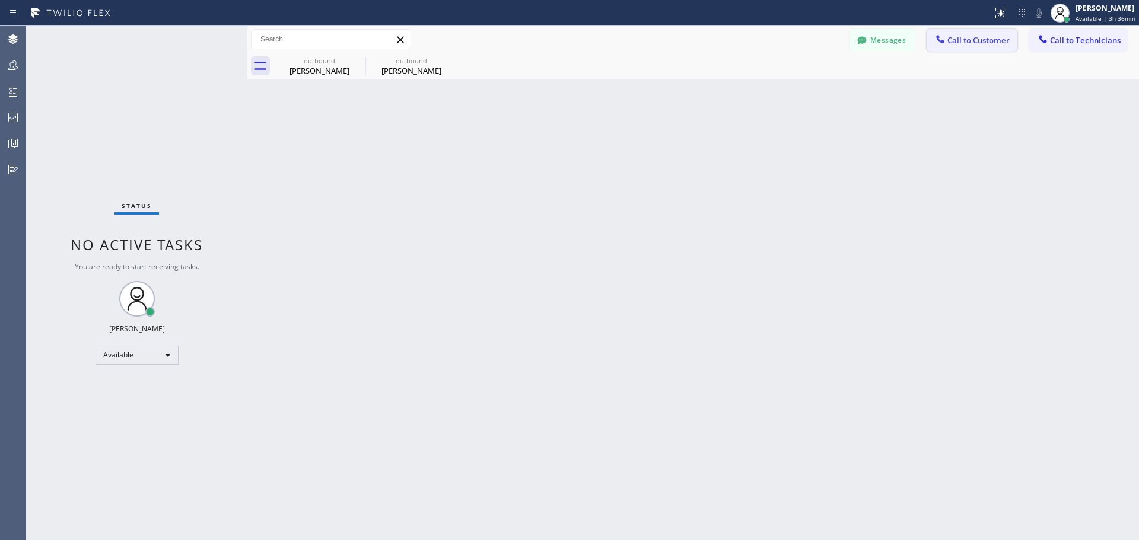
click at [979, 39] on span "Call to Customer" at bounding box center [978, 40] width 62 height 11
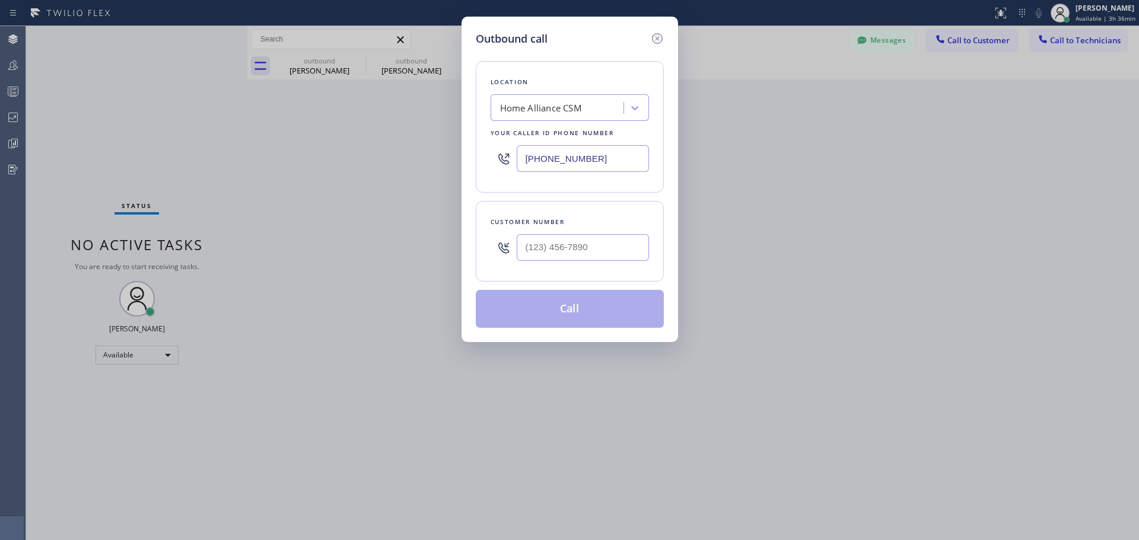
click at [558, 263] on div at bounding box center [583, 247] width 132 height 39
click at [556, 247] on input "(___) ___-____" at bounding box center [583, 247] width 132 height 27
paste input "310) 345-3406"
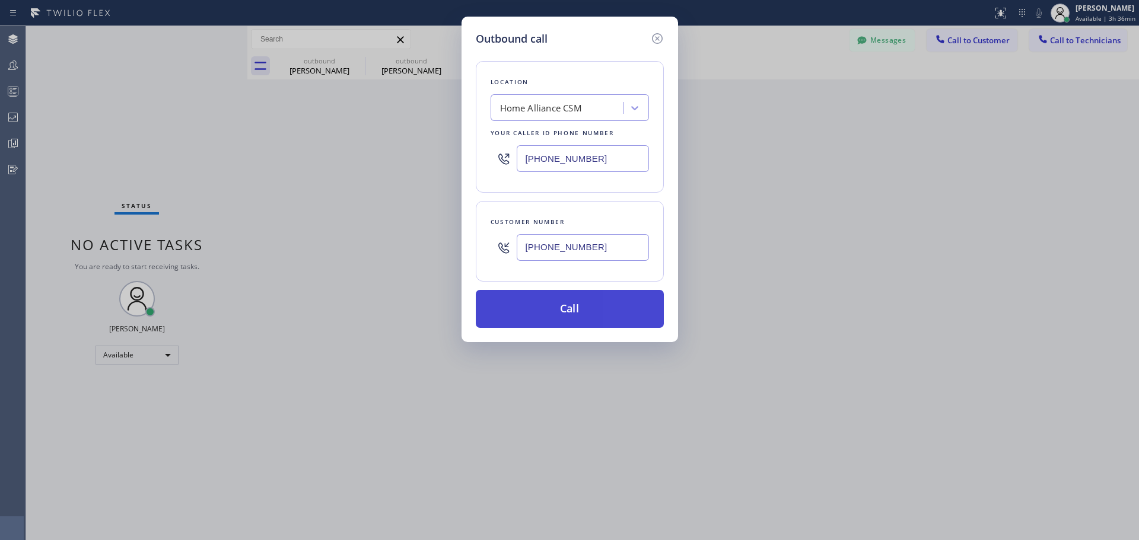
type input "[PHONE_NUMBER]"
click at [554, 311] on button "Call" at bounding box center [570, 309] width 188 height 38
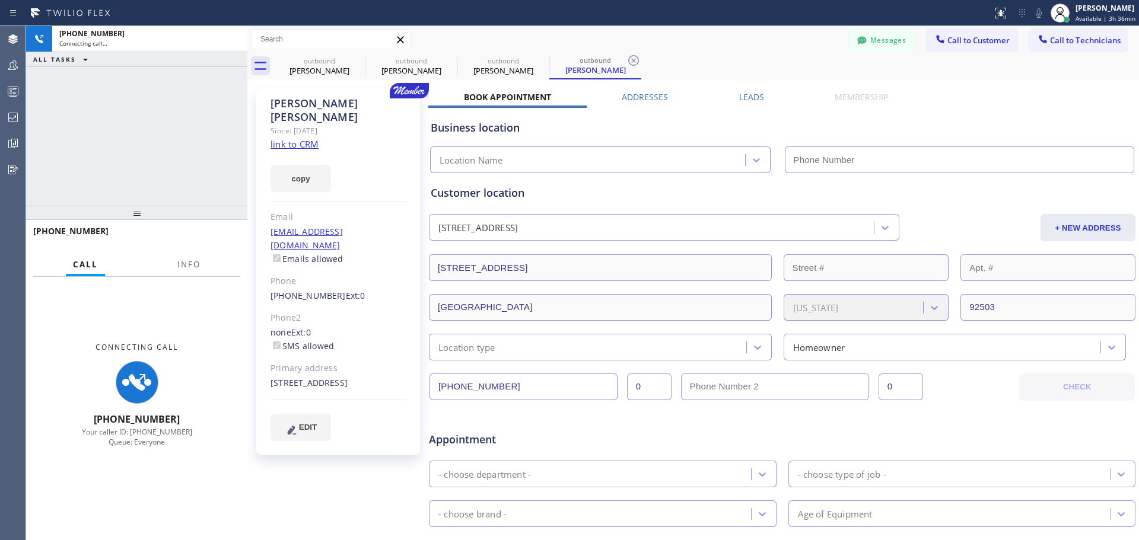
type input "[PHONE_NUMBER]"
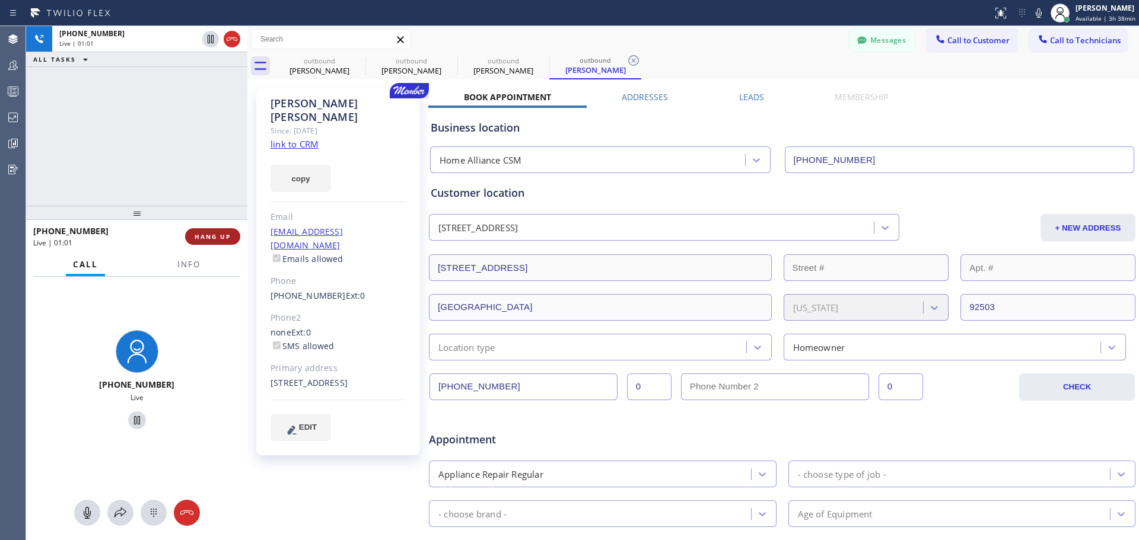
click at [212, 243] on button "HANG UP" at bounding box center [212, 236] width 55 height 17
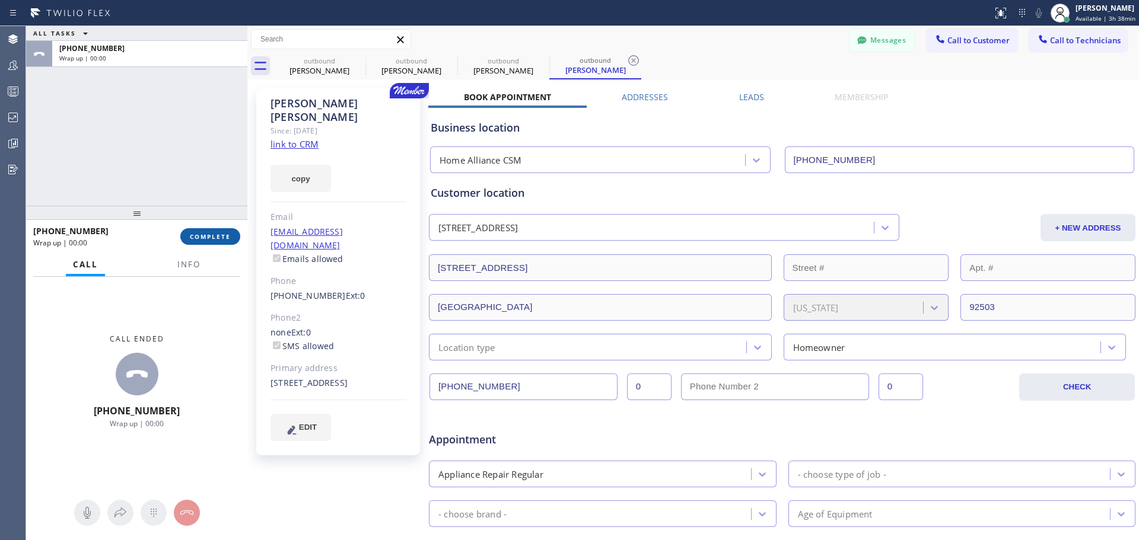
click at [215, 238] on span "COMPLETE" at bounding box center [210, 236] width 41 height 8
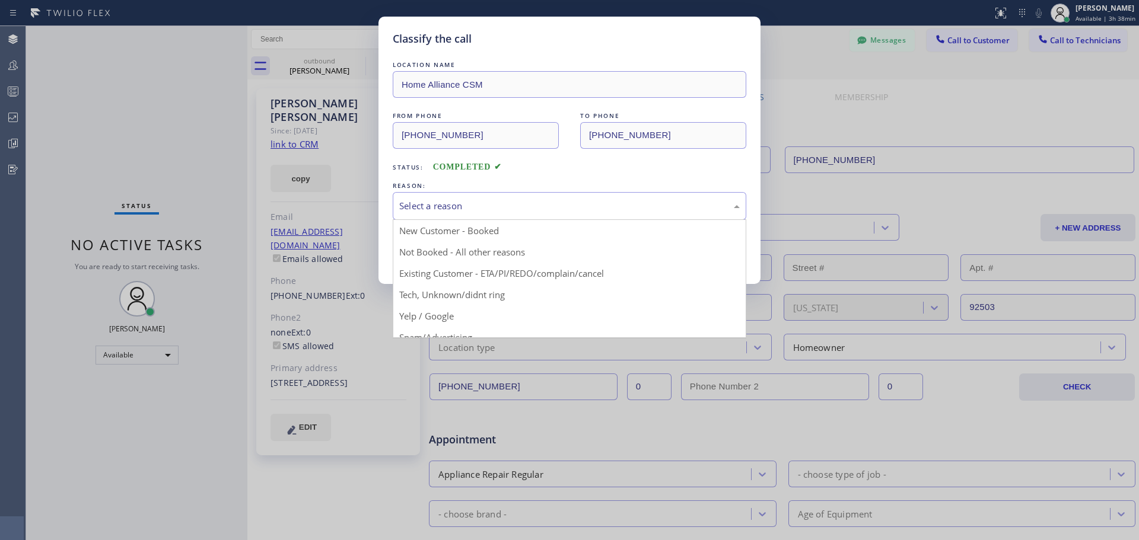
click at [459, 200] on div "Select a reason" at bounding box center [569, 206] width 340 height 14
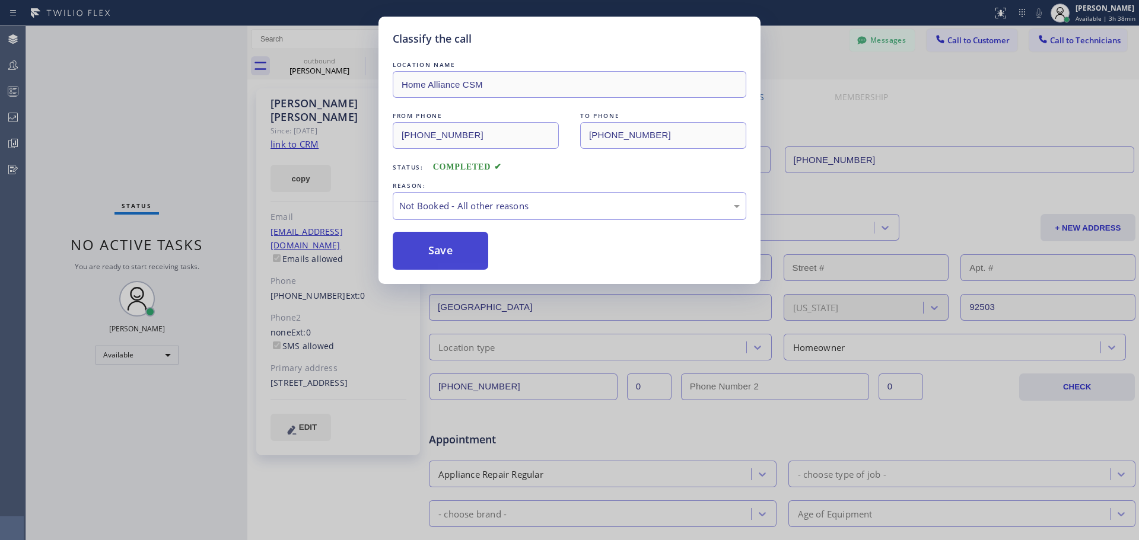
click at [440, 255] on button "Save" at bounding box center [440, 251] width 95 height 38
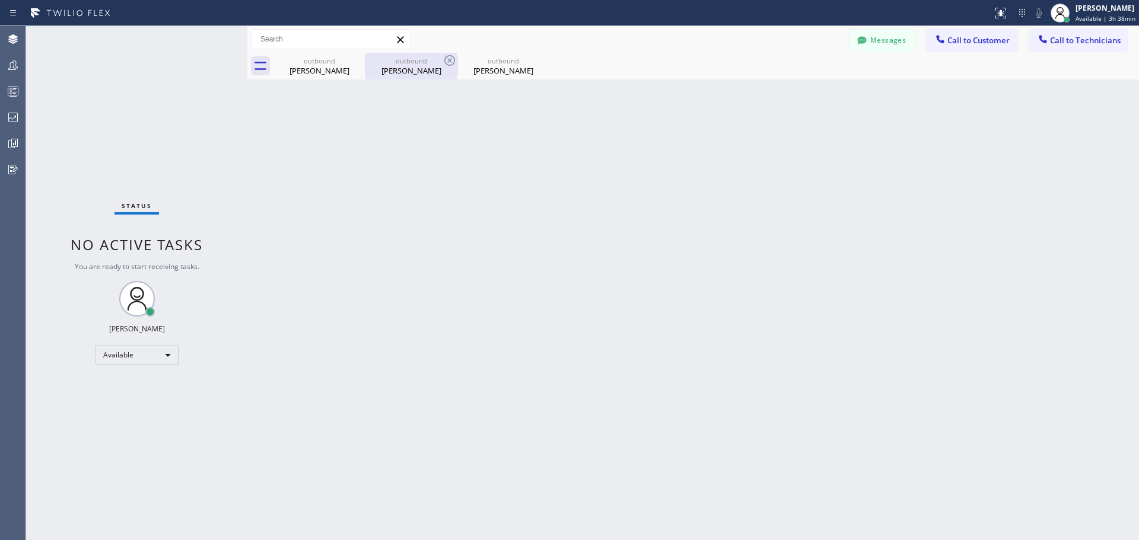
drag, startPoint x: 538, startPoint y: 60, endPoint x: 430, endPoint y: 75, distance: 108.9
click at [0, 0] on icon at bounding box center [0, 0] width 0 height 0
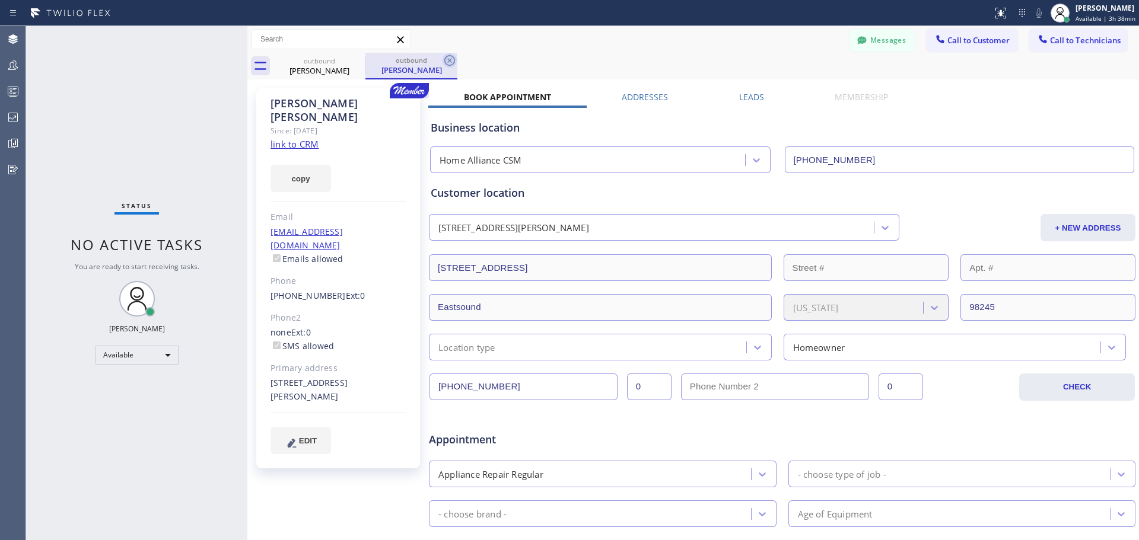
click at [449, 60] on icon at bounding box center [449, 60] width 11 height 11
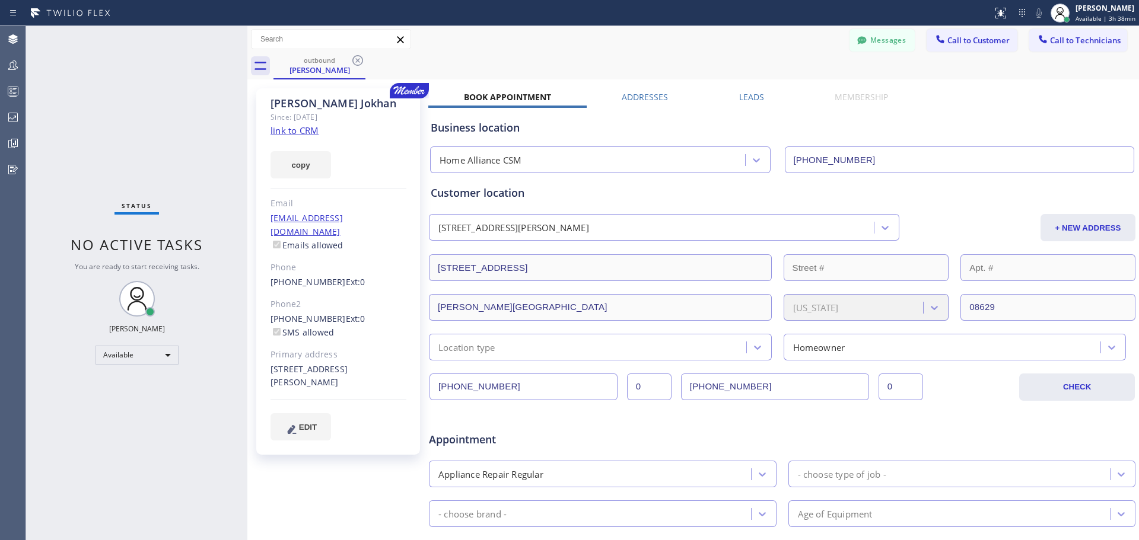
click at [353, 59] on icon at bounding box center [357, 60] width 14 height 14
